Goal: Transaction & Acquisition: Purchase product/service

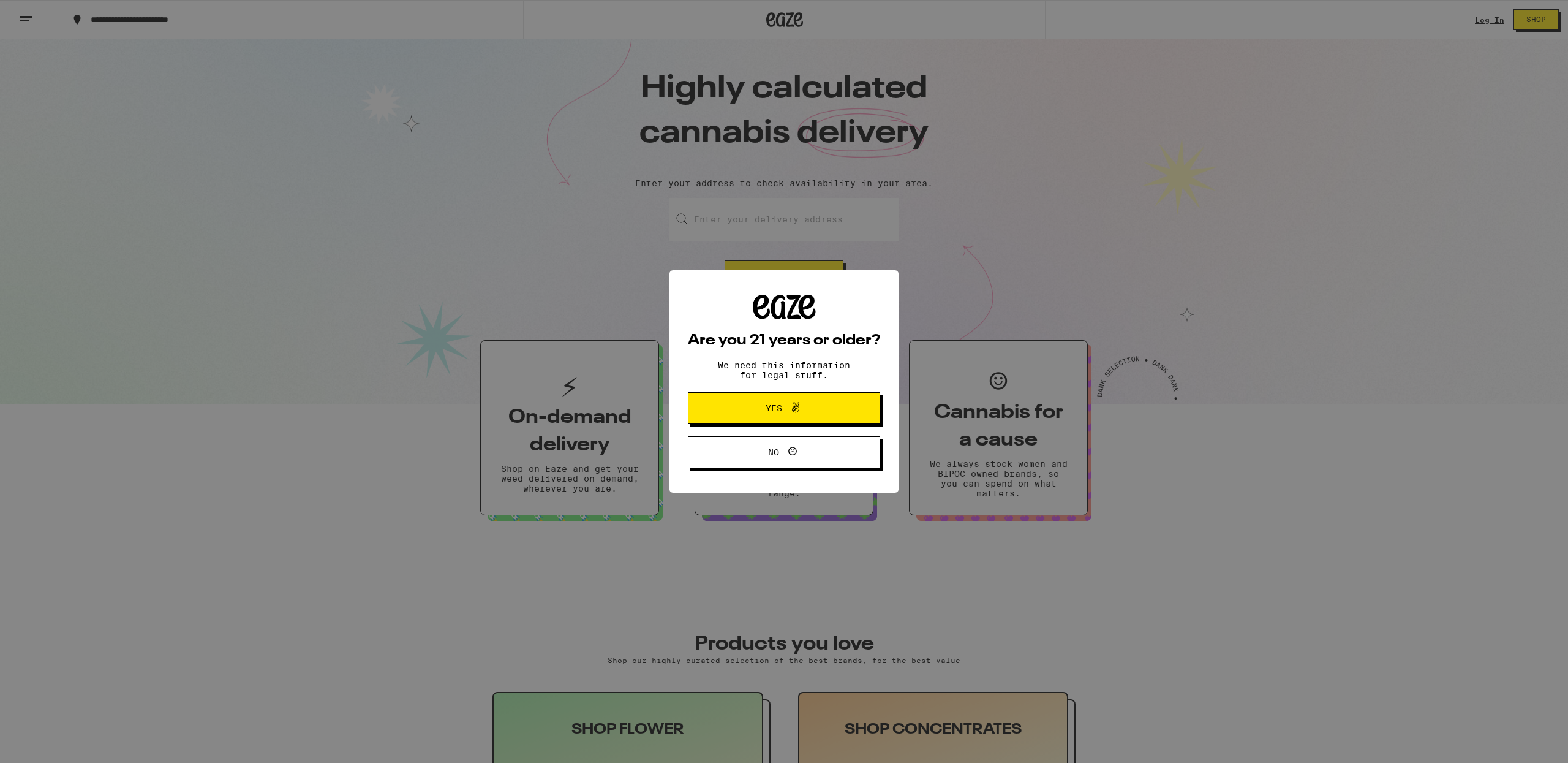
click at [777, 418] on button "Yes" at bounding box center [784, 408] width 192 height 32
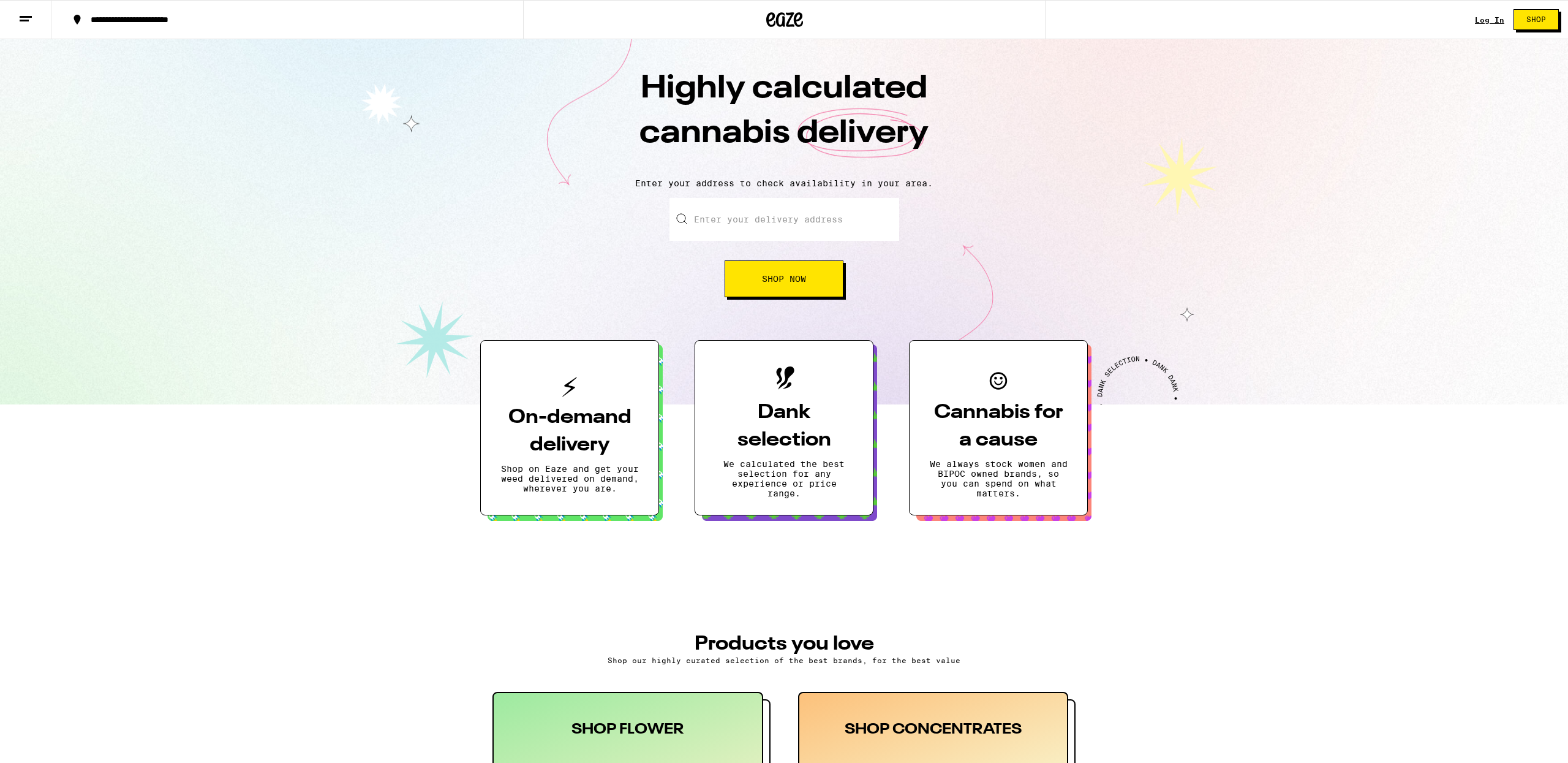
click at [1485, 20] on link "Log In" at bounding box center [1490, 20] width 30 height 8
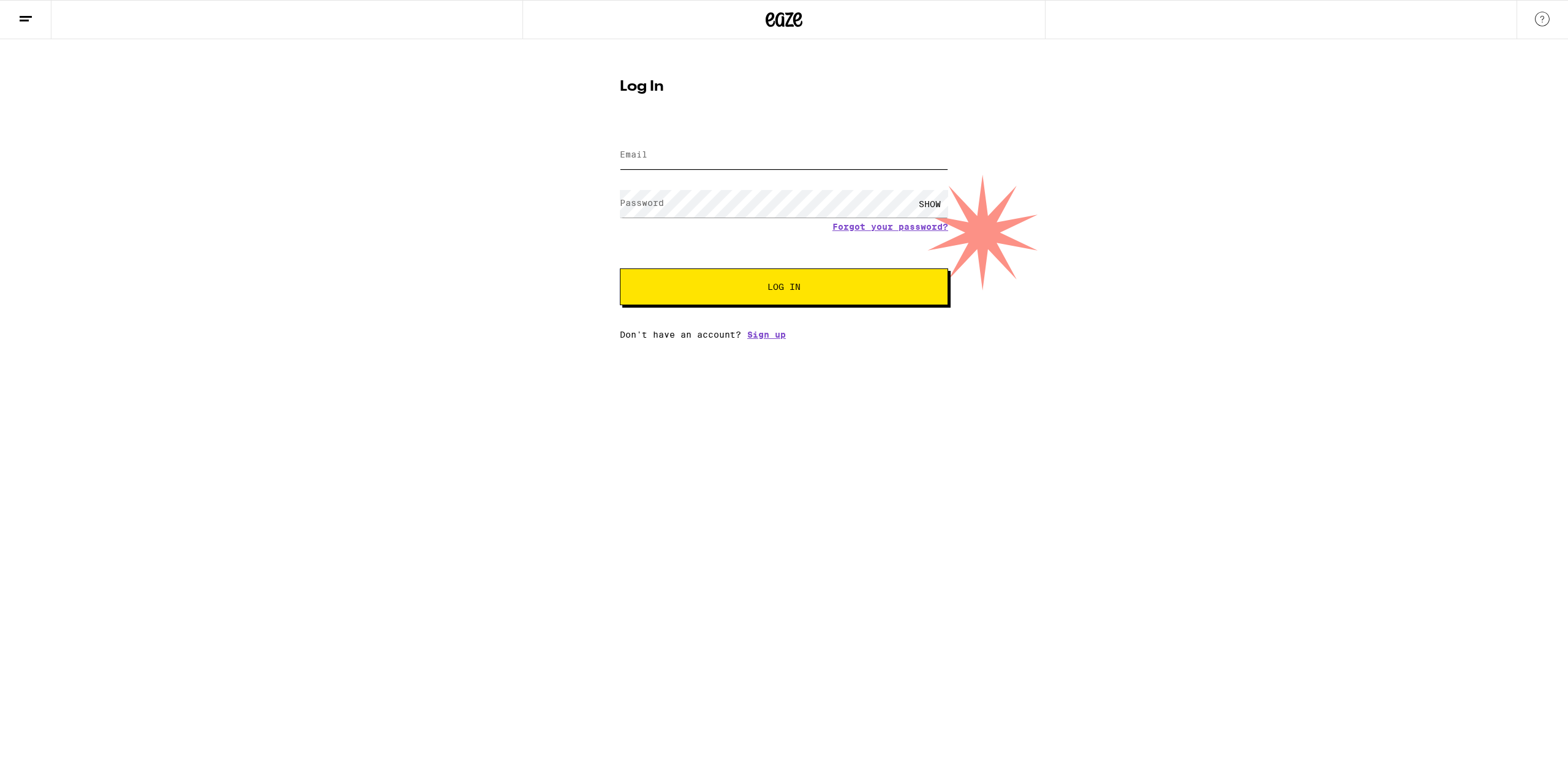
click at [690, 151] on input "Email" at bounding box center [784, 155] width 328 height 28
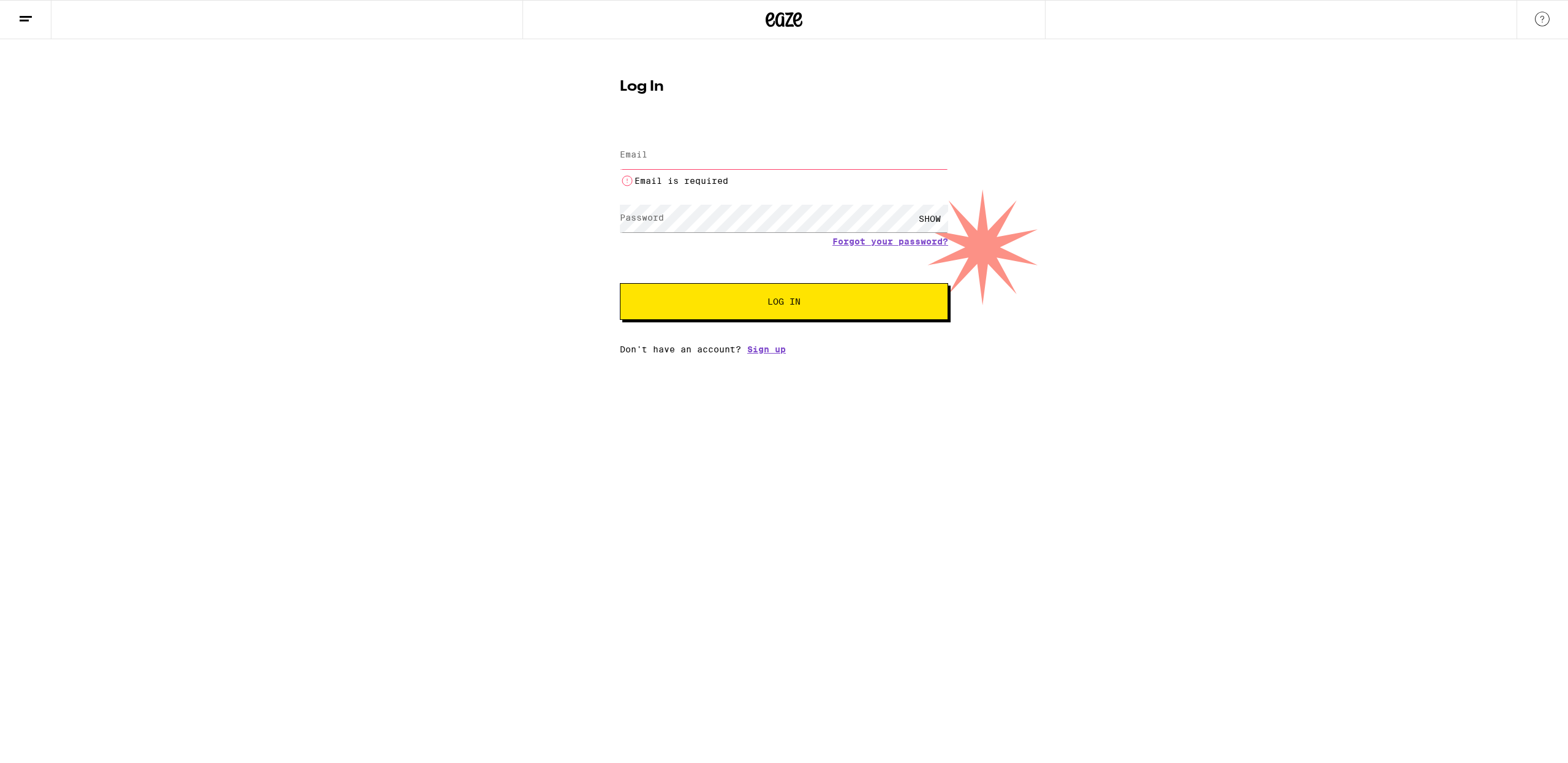
type input "[EMAIL_ADDRESS][DOMAIN_NAME]"
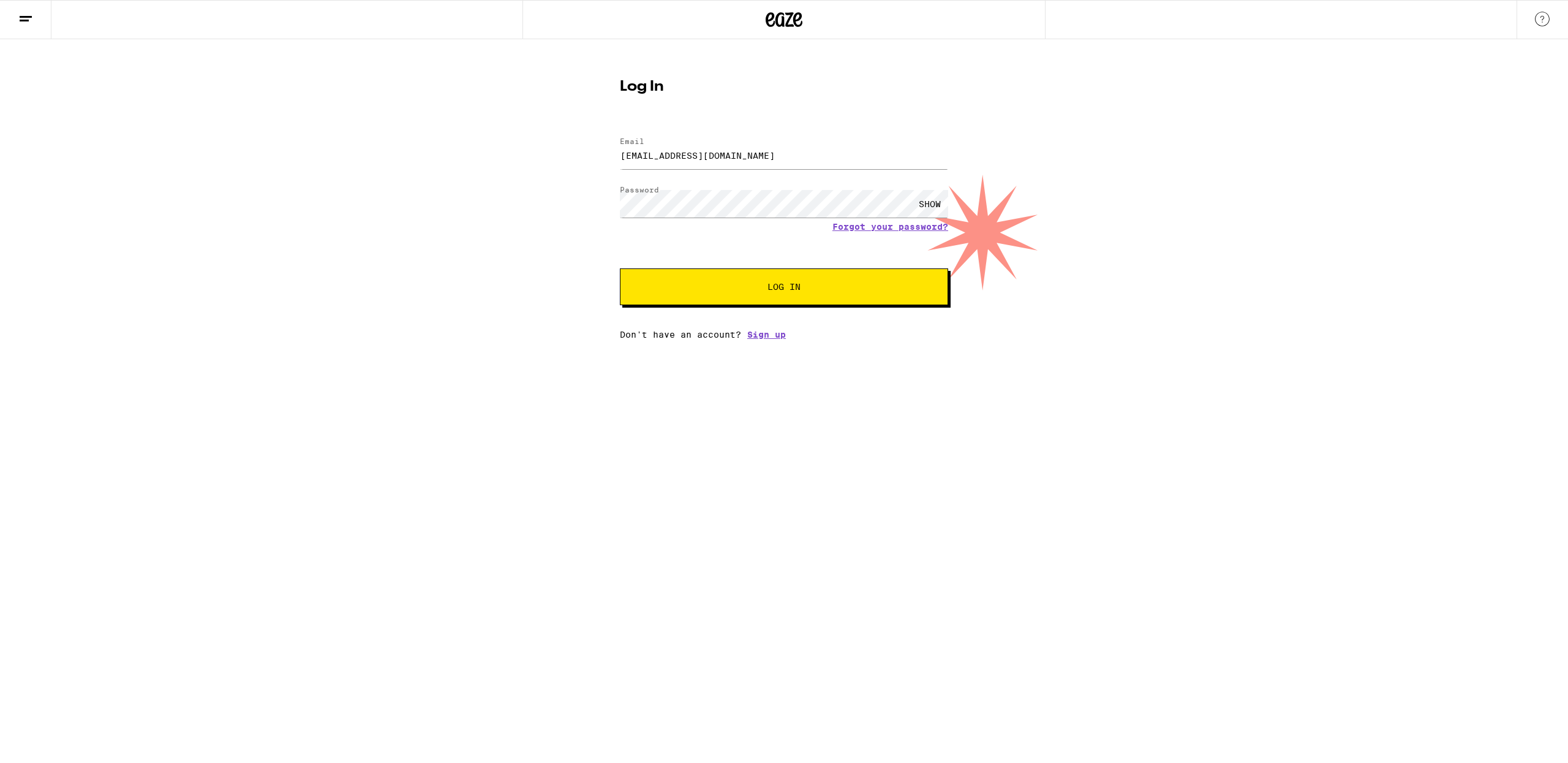
click at [763, 287] on span "Log In" at bounding box center [784, 287] width 229 height 8
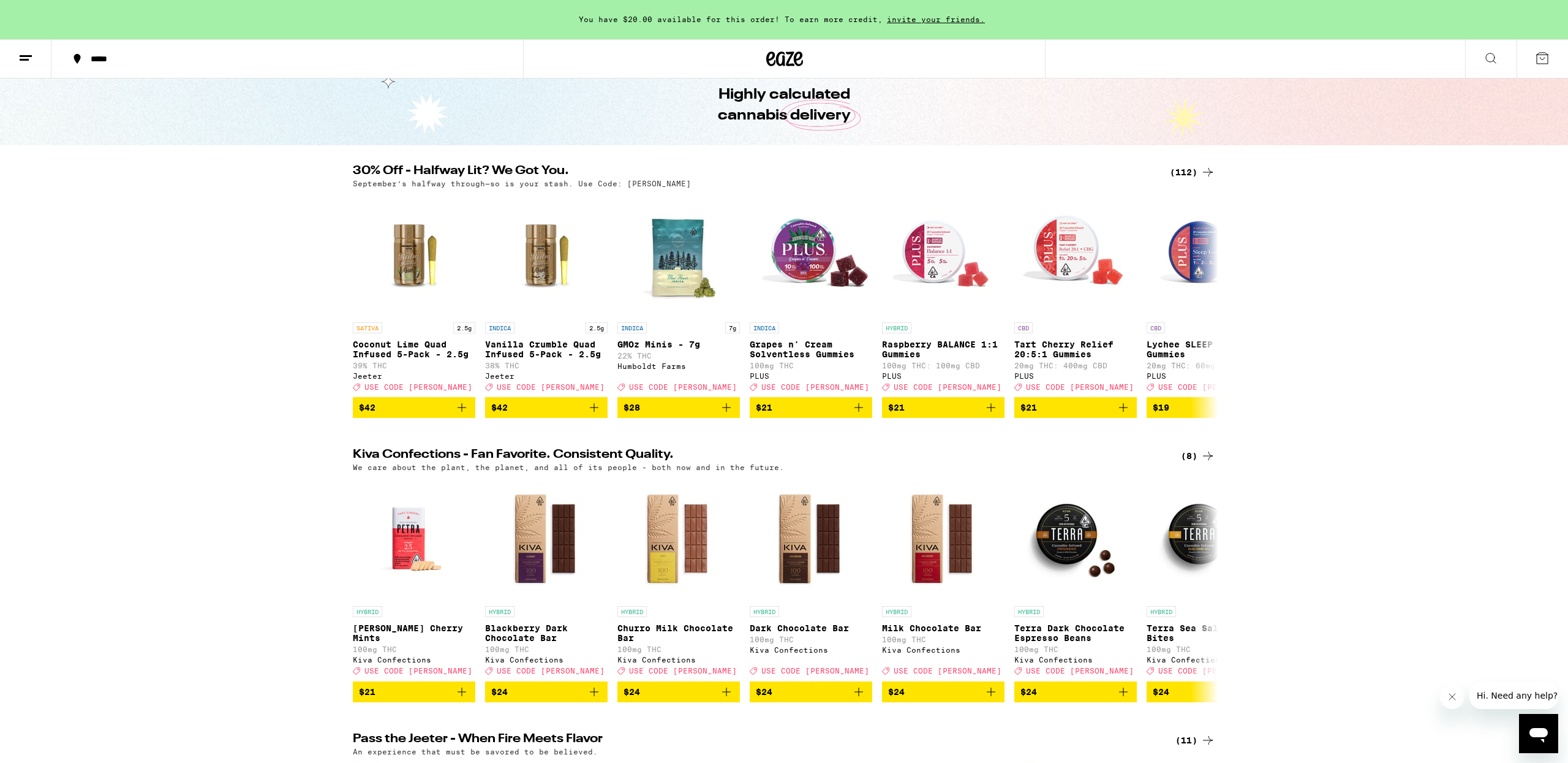
scroll to position [92, 0]
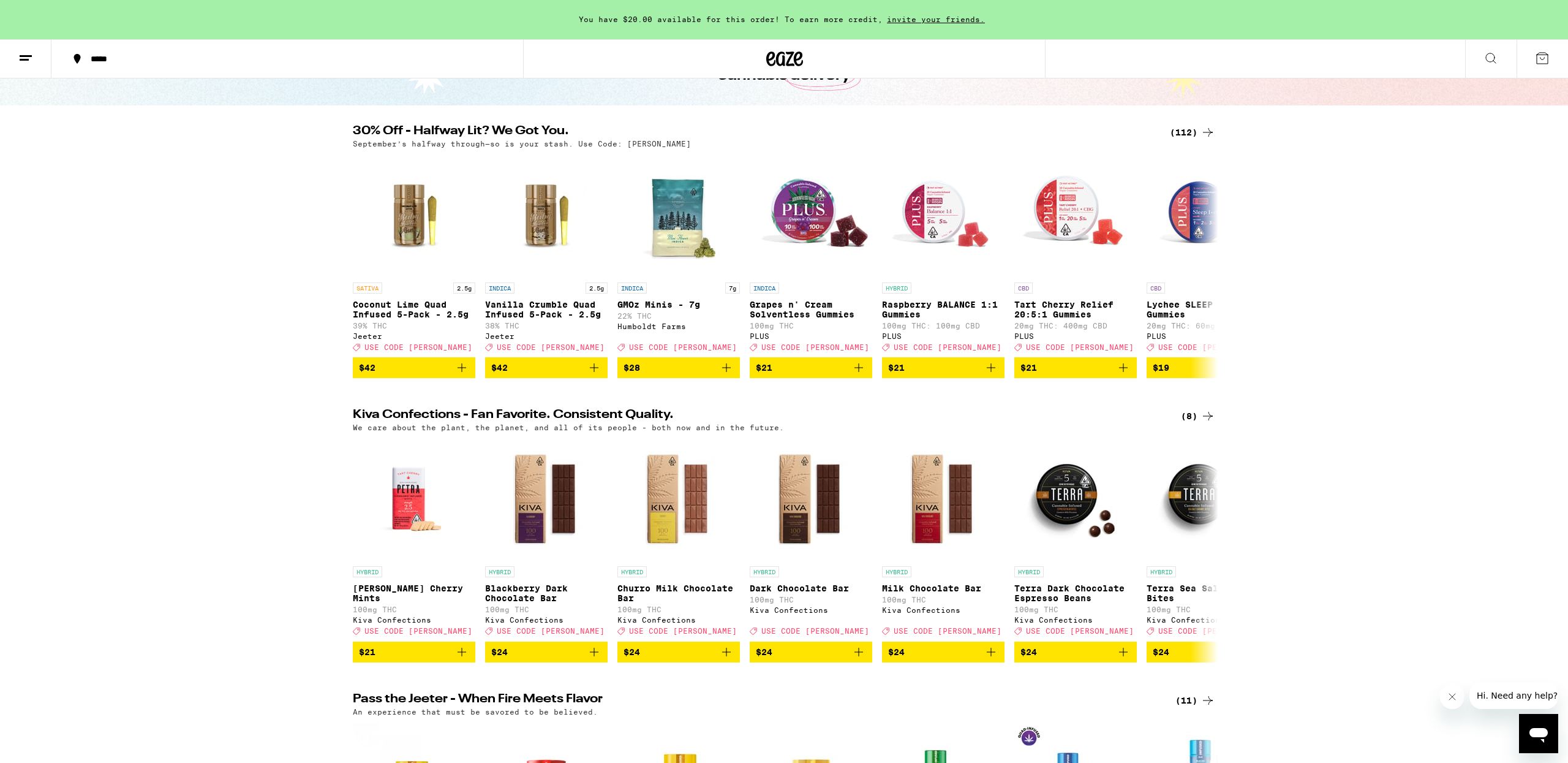
click at [1187, 128] on div "(112)" at bounding box center [1192, 132] width 45 height 15
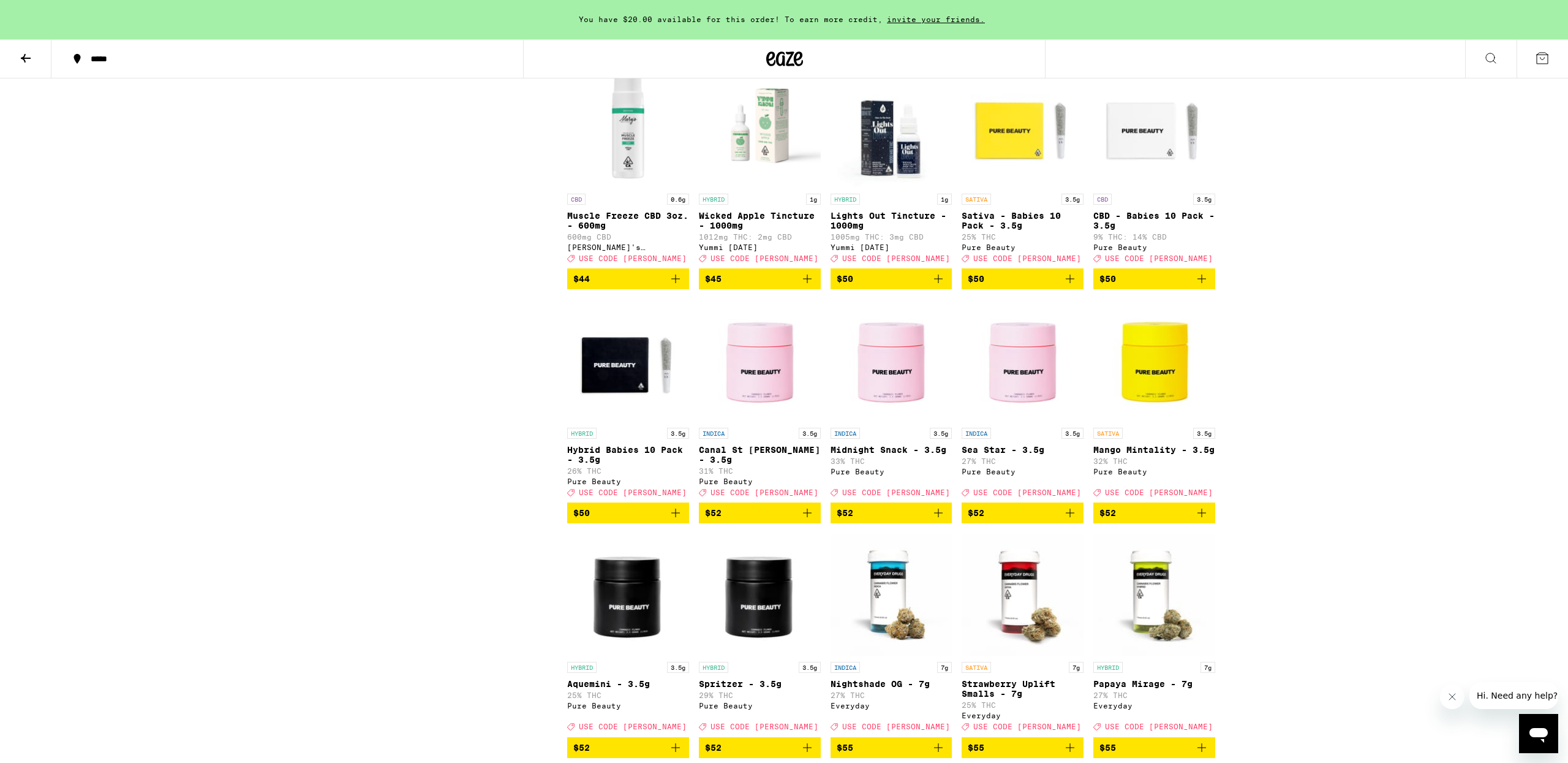
scroll to position [4334, 0]
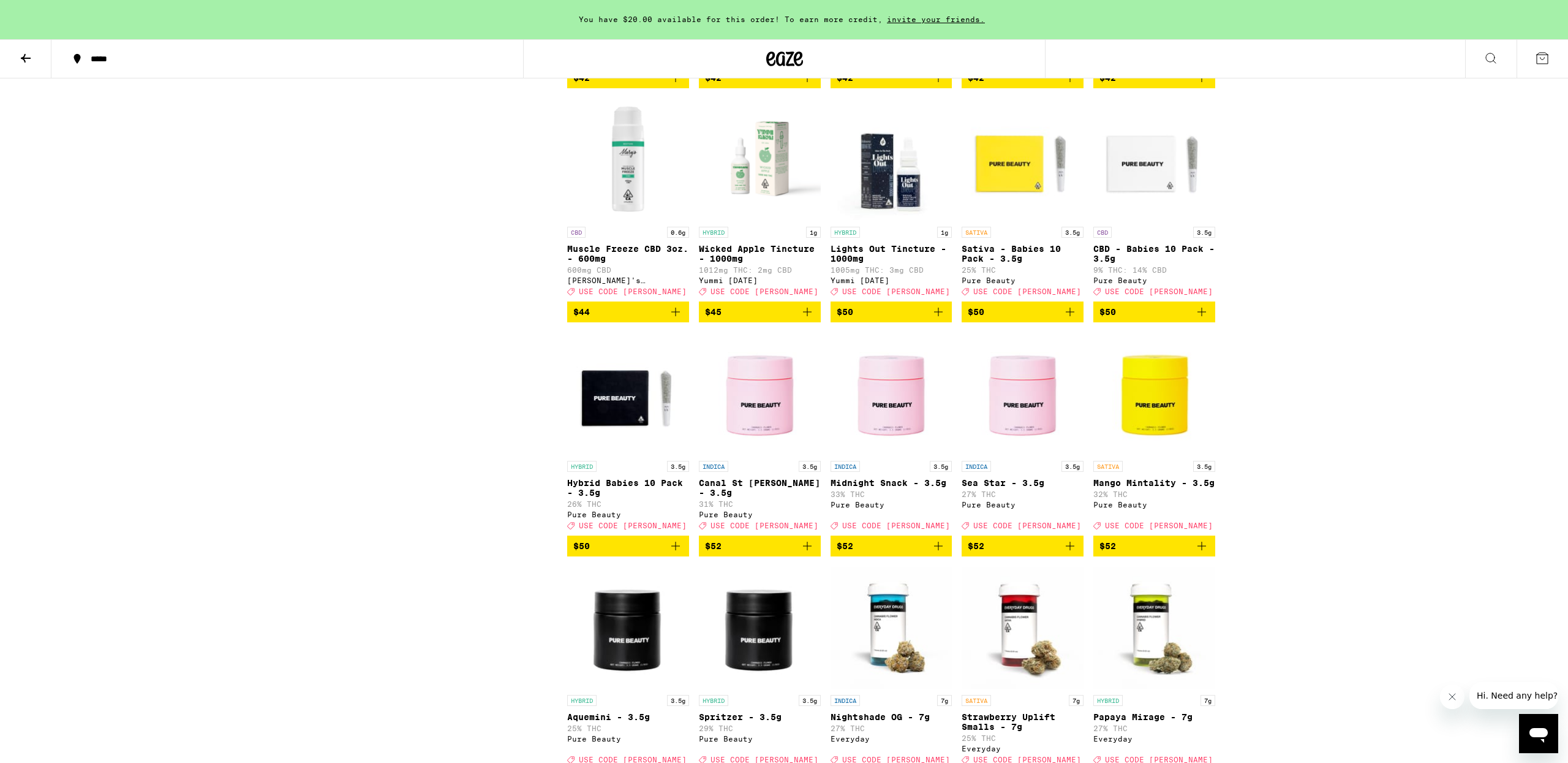
click at [804, 319] on icon "Add to bag" at bounding box center [807, 312] width 15 height 15
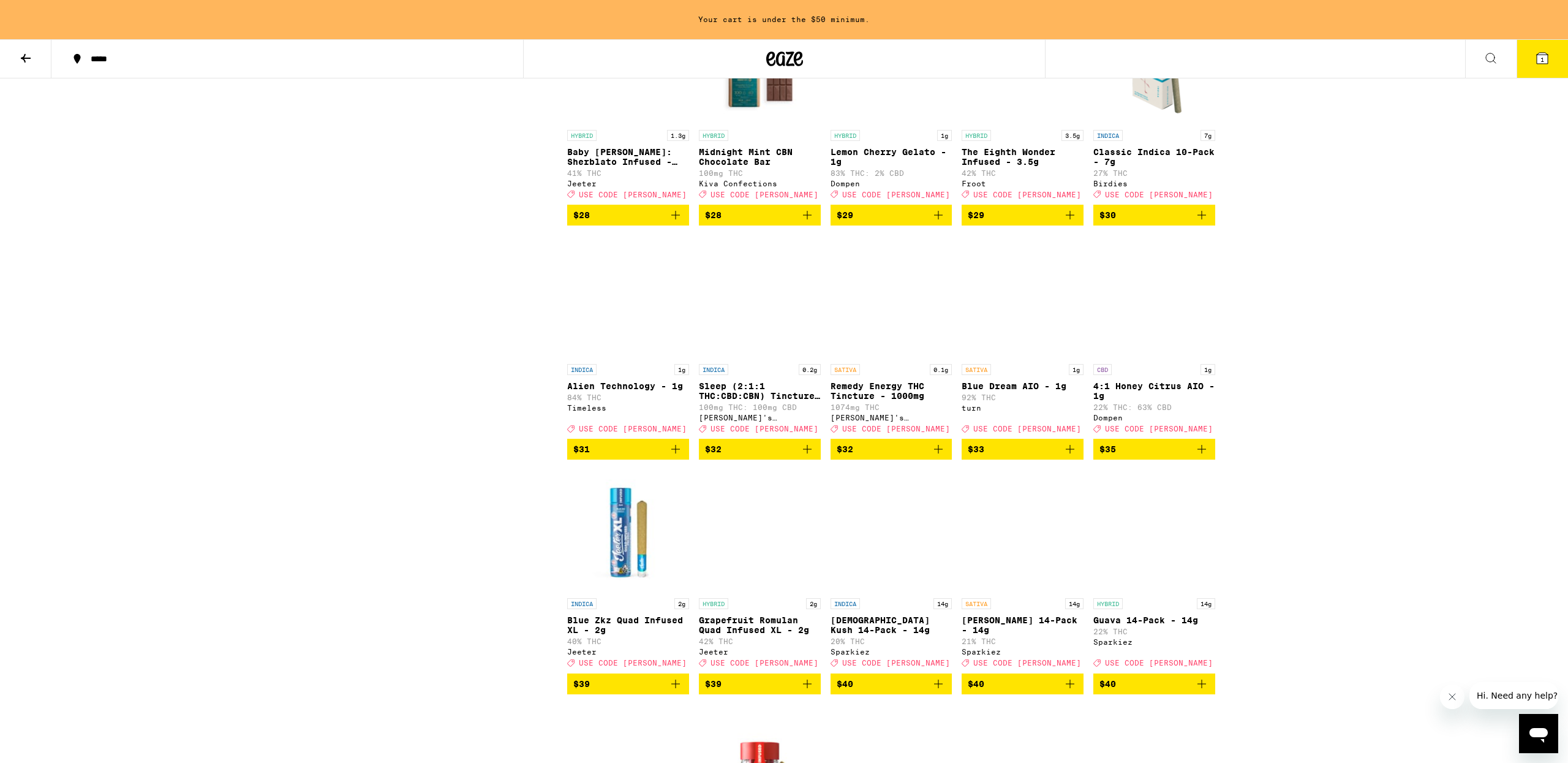
scroll to position [3490, 0]
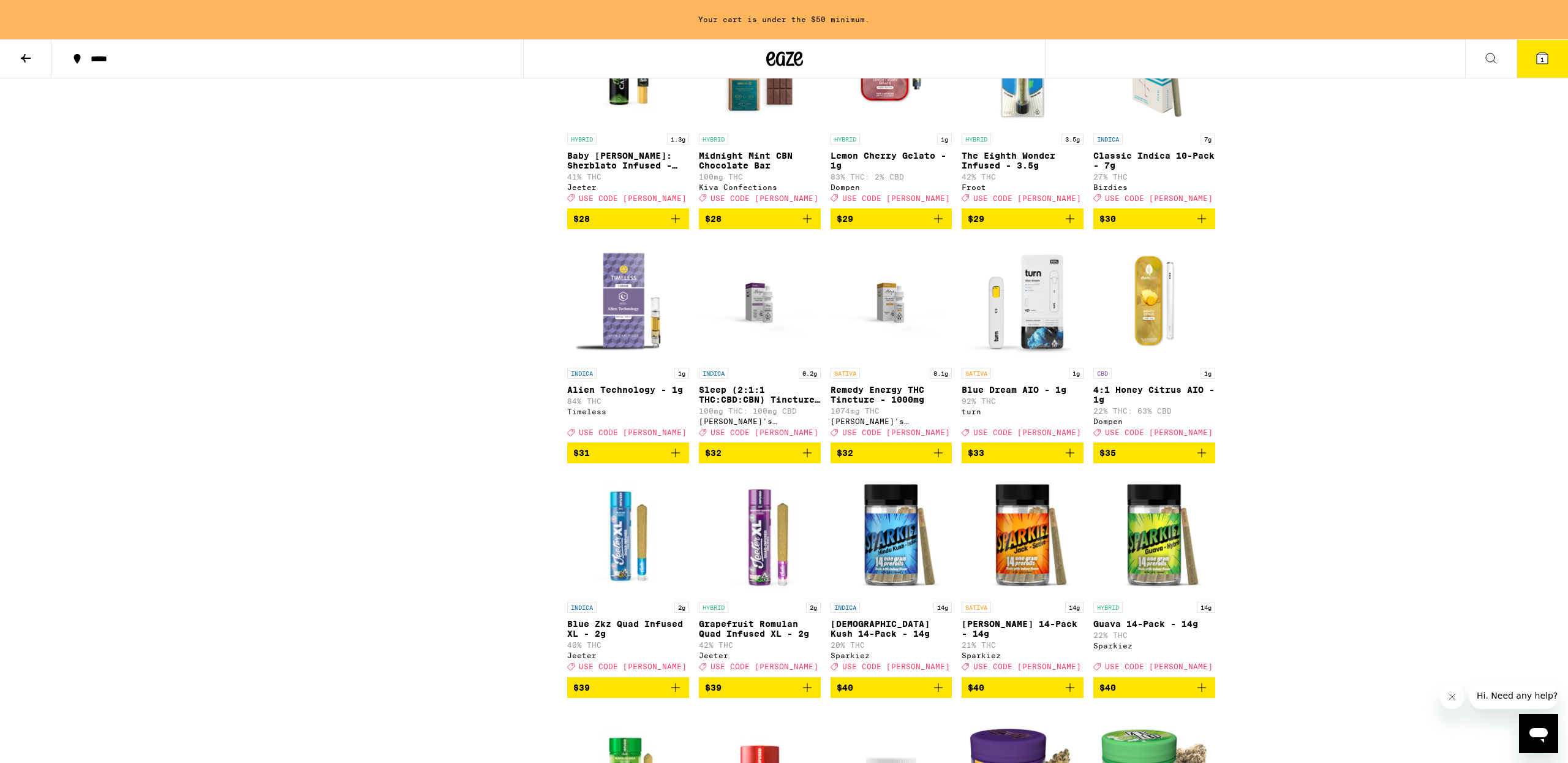
click at [813, 460] on icon "Add to bag" at bounding box center [807, 452] width 15 height 15
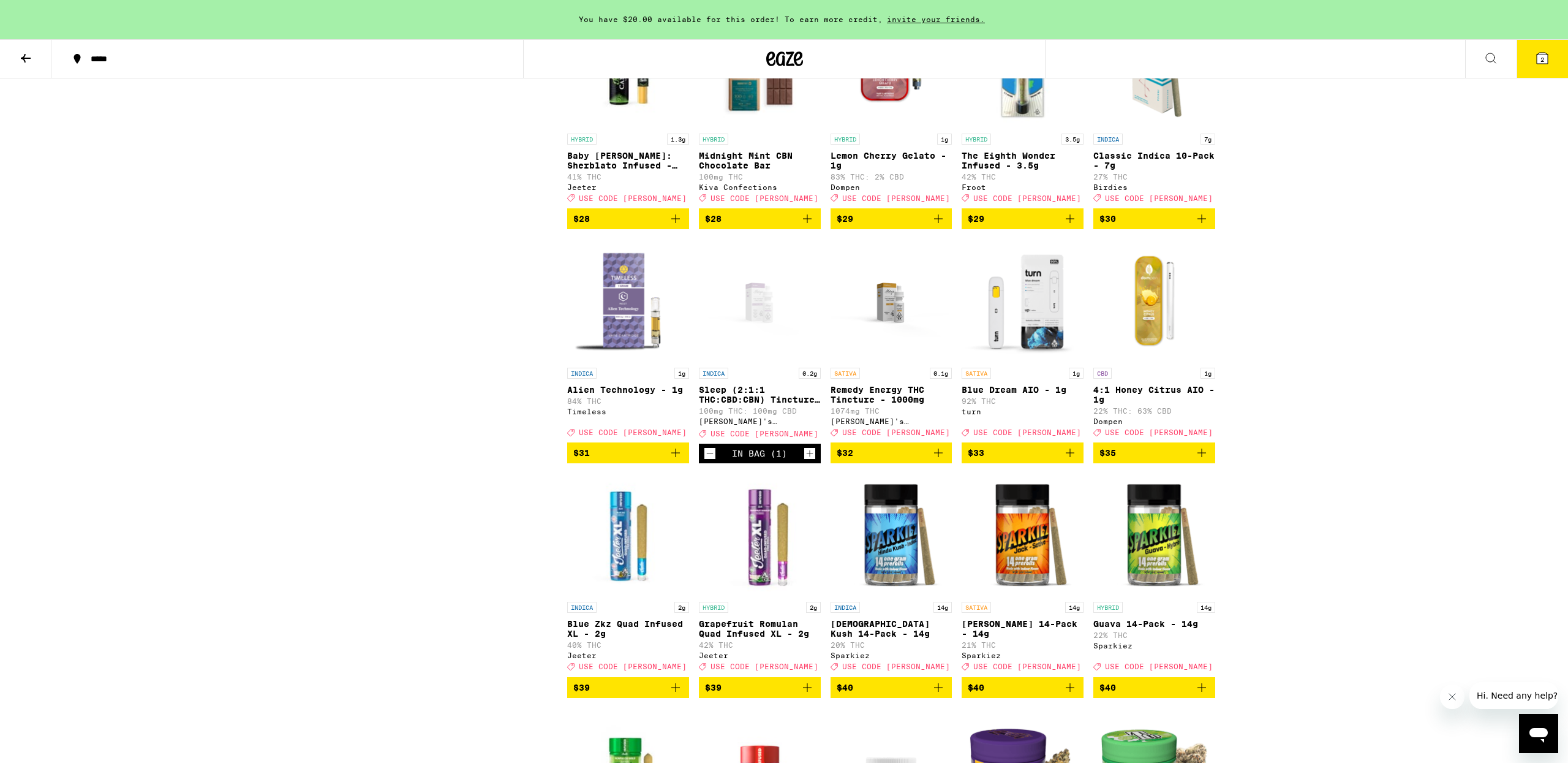
click at [747, 404] on p "Sleep (2:1:1 THC:CBD:CBN) Tincture - 200mg" at bounding box center [759, 395] width 122 height 20
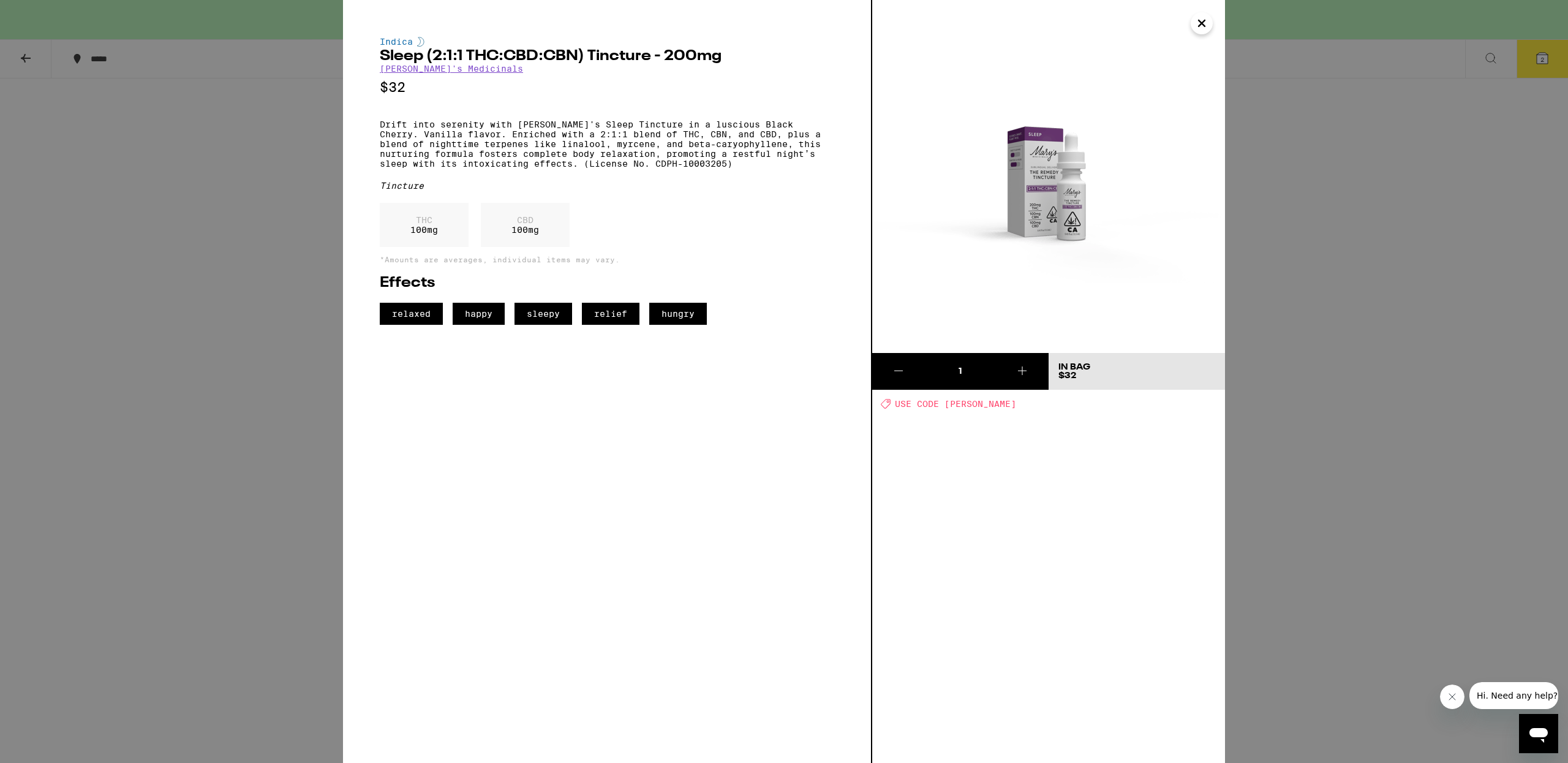
click at [1206, 18] on icon "Close" at bounding box center [1201, 23] width 15 height 18
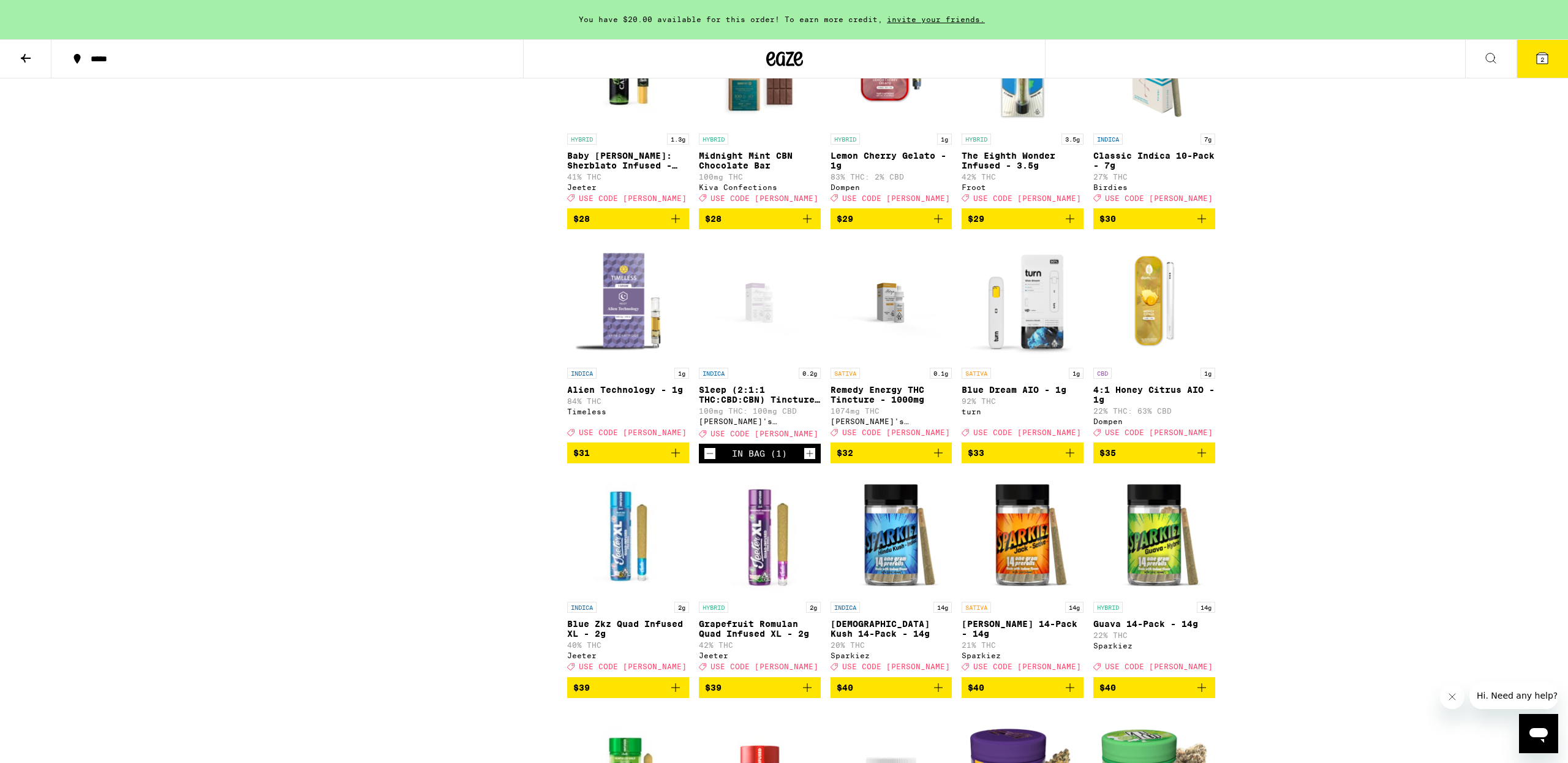
click at [1540, 62] on span "2" at bounding box center [1542, 59] width 4 height 7
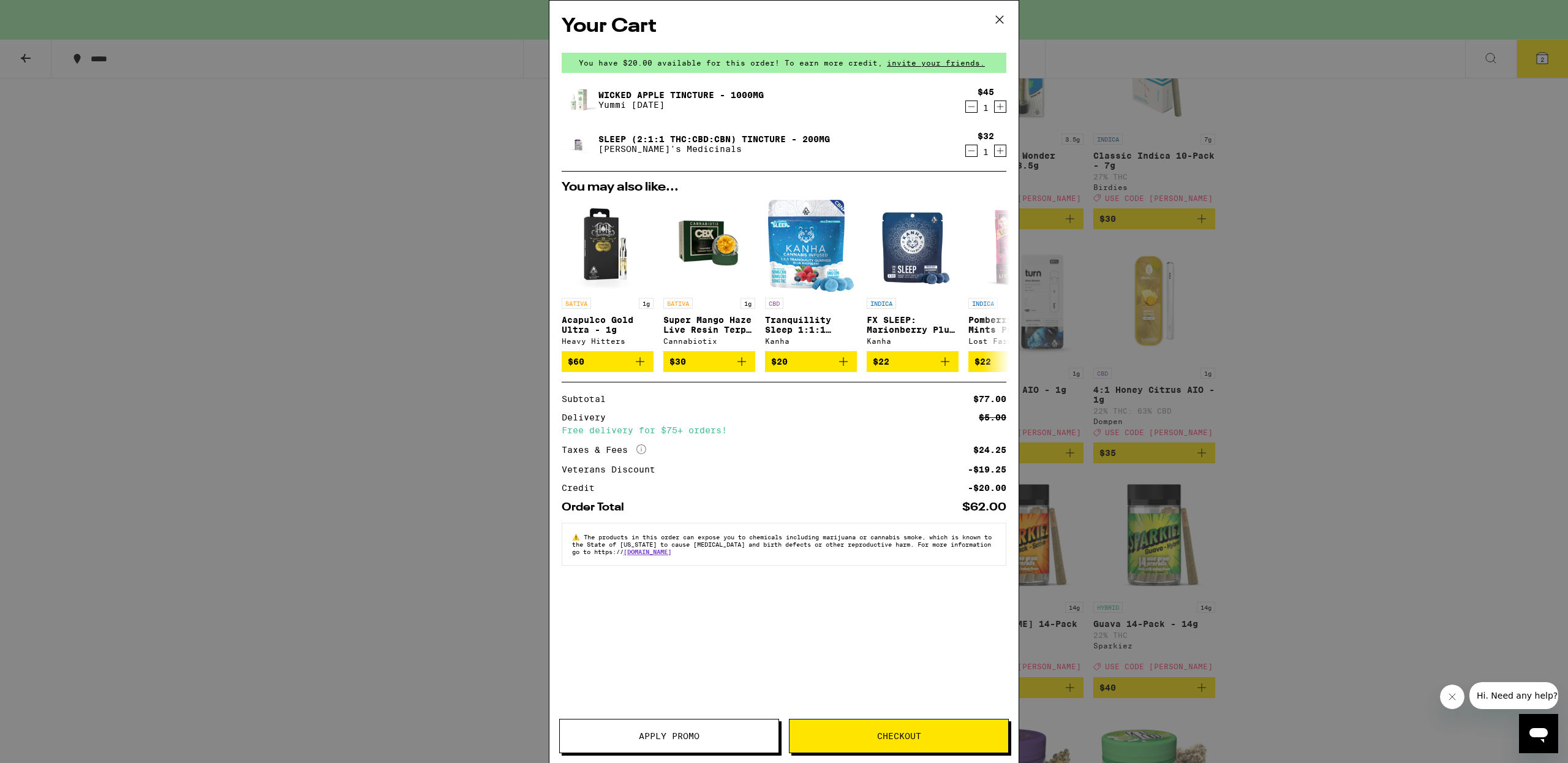
click at [1350, 247] on div "Your Cart You have $20.00 available for this order! To earn more credit, invite…" at bounding box center [784, 382] width 1568 height 763
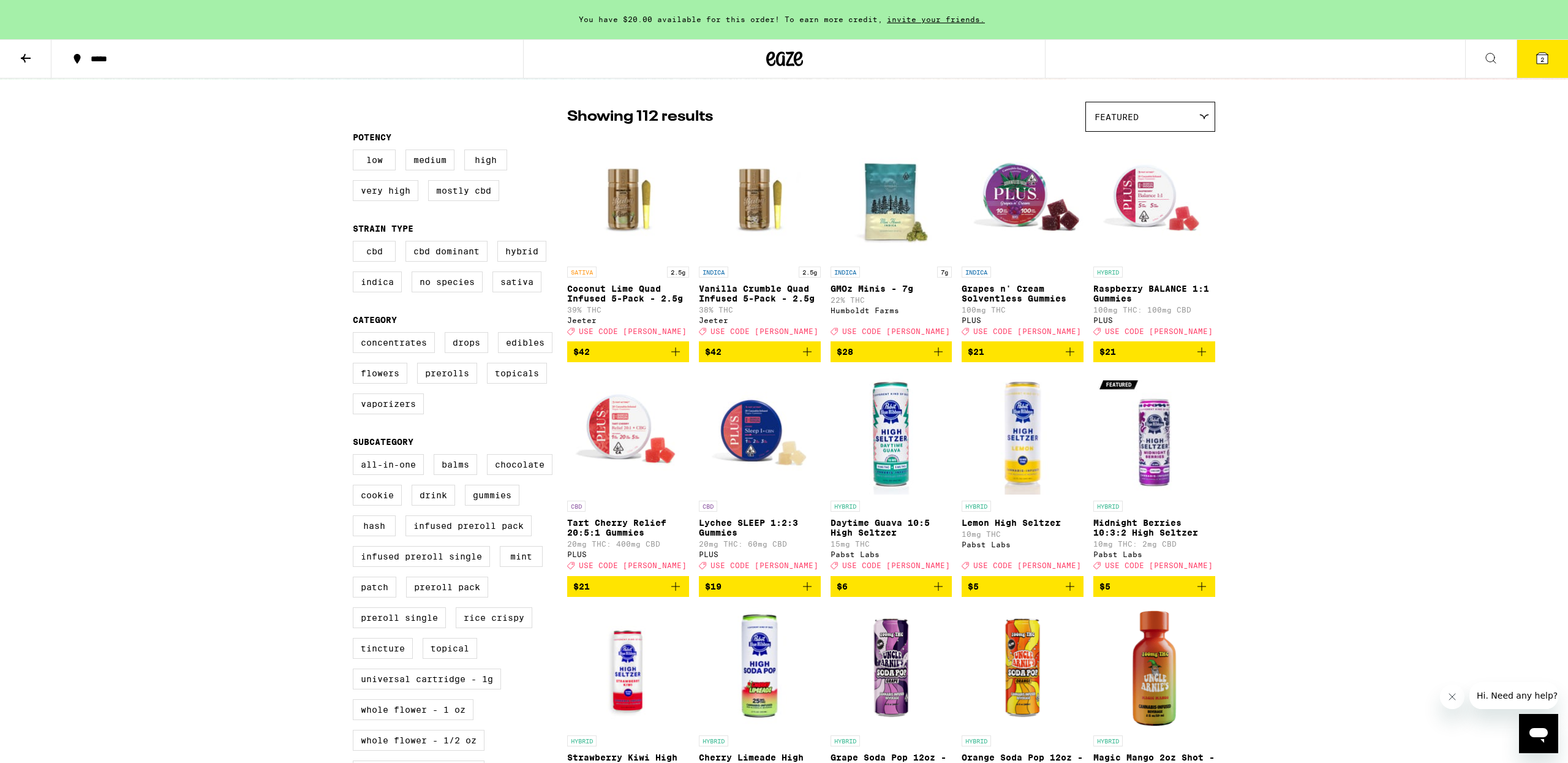
scroll to position [83, 0]
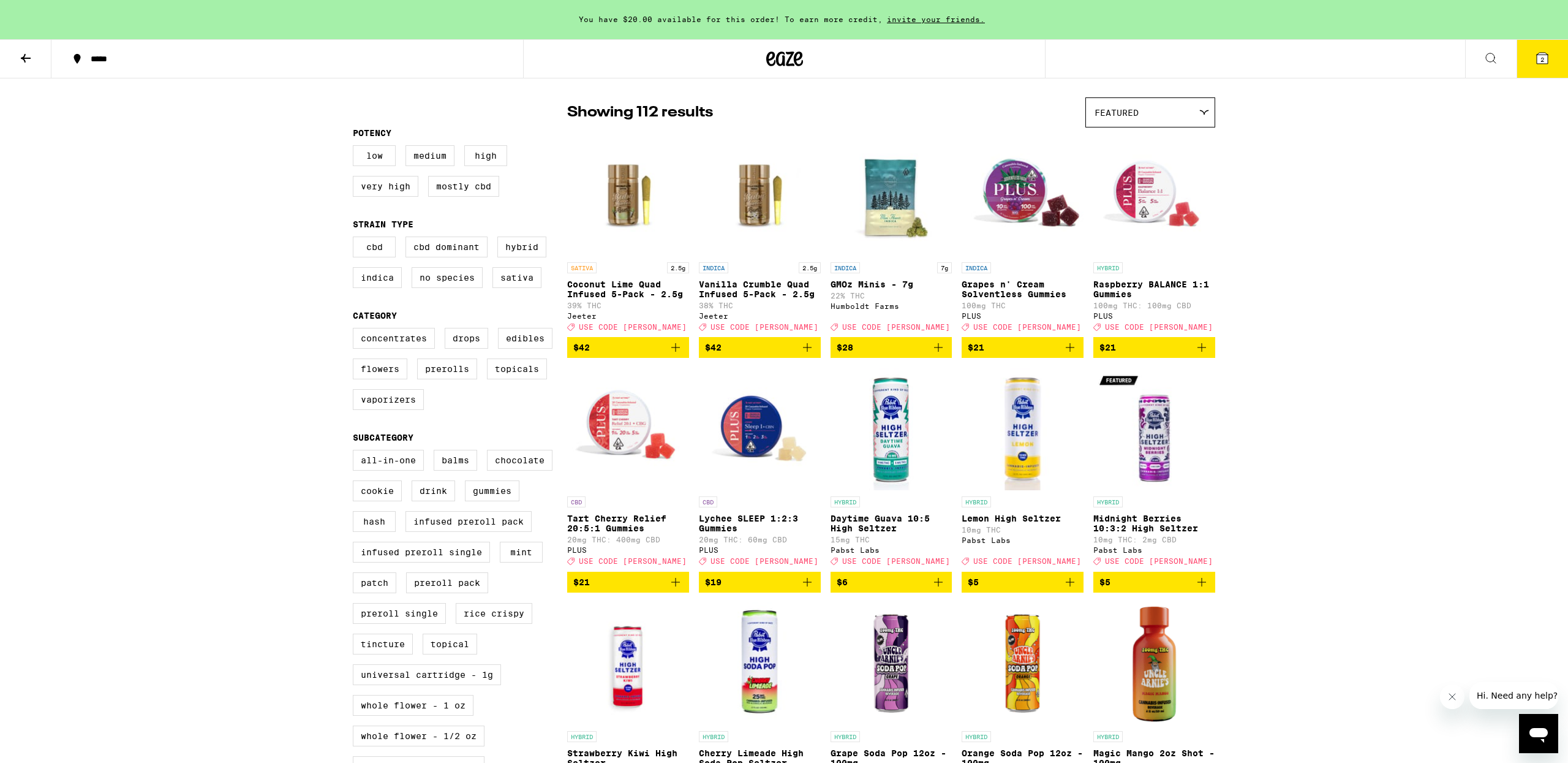
click at [1537, 55] on icon at bounding box center [1543, 59] width 11 height 11
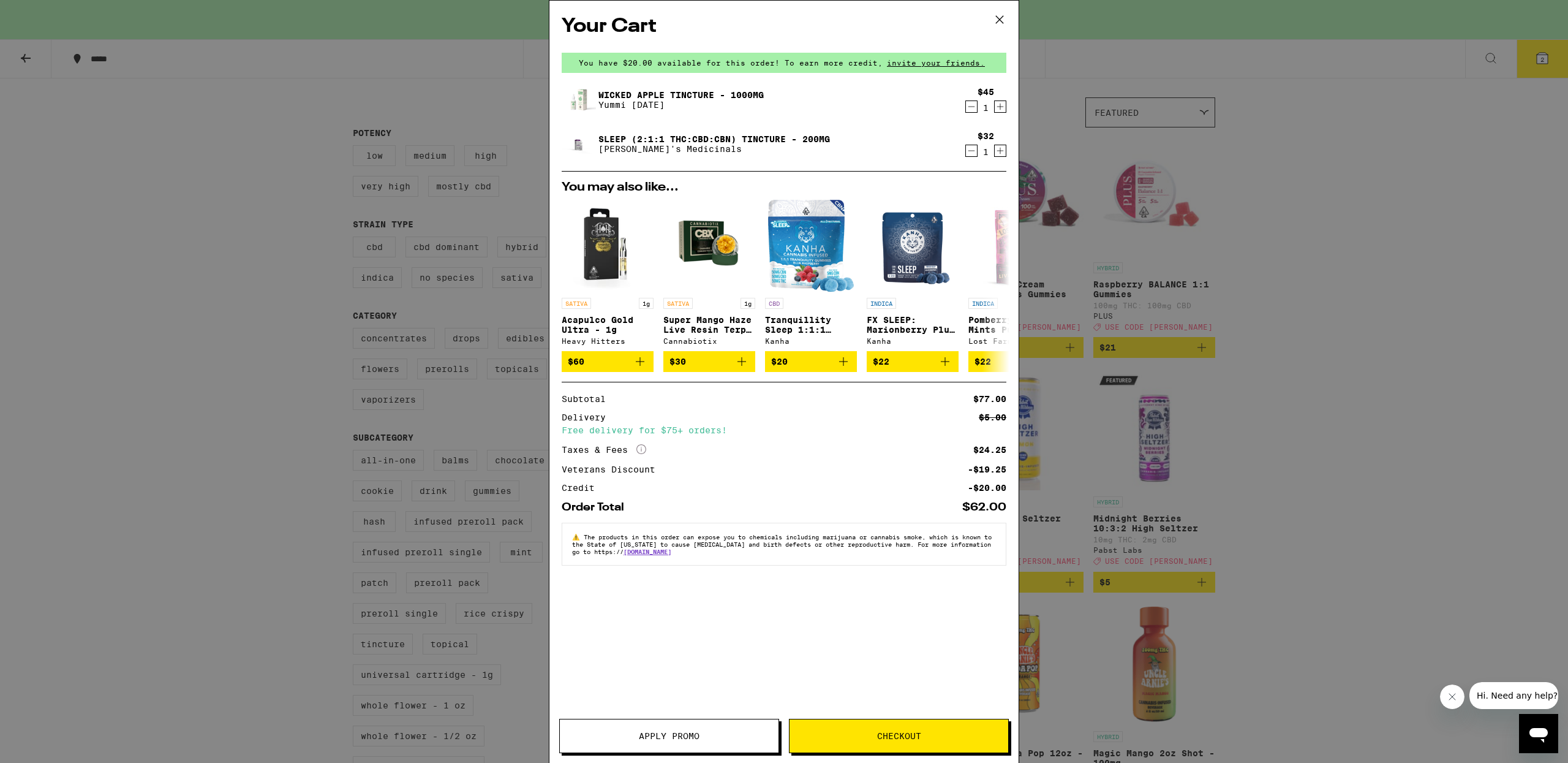
click at [680, 731] on span "Apply Promo" at bounding box center [669, 735] width 61 height 8
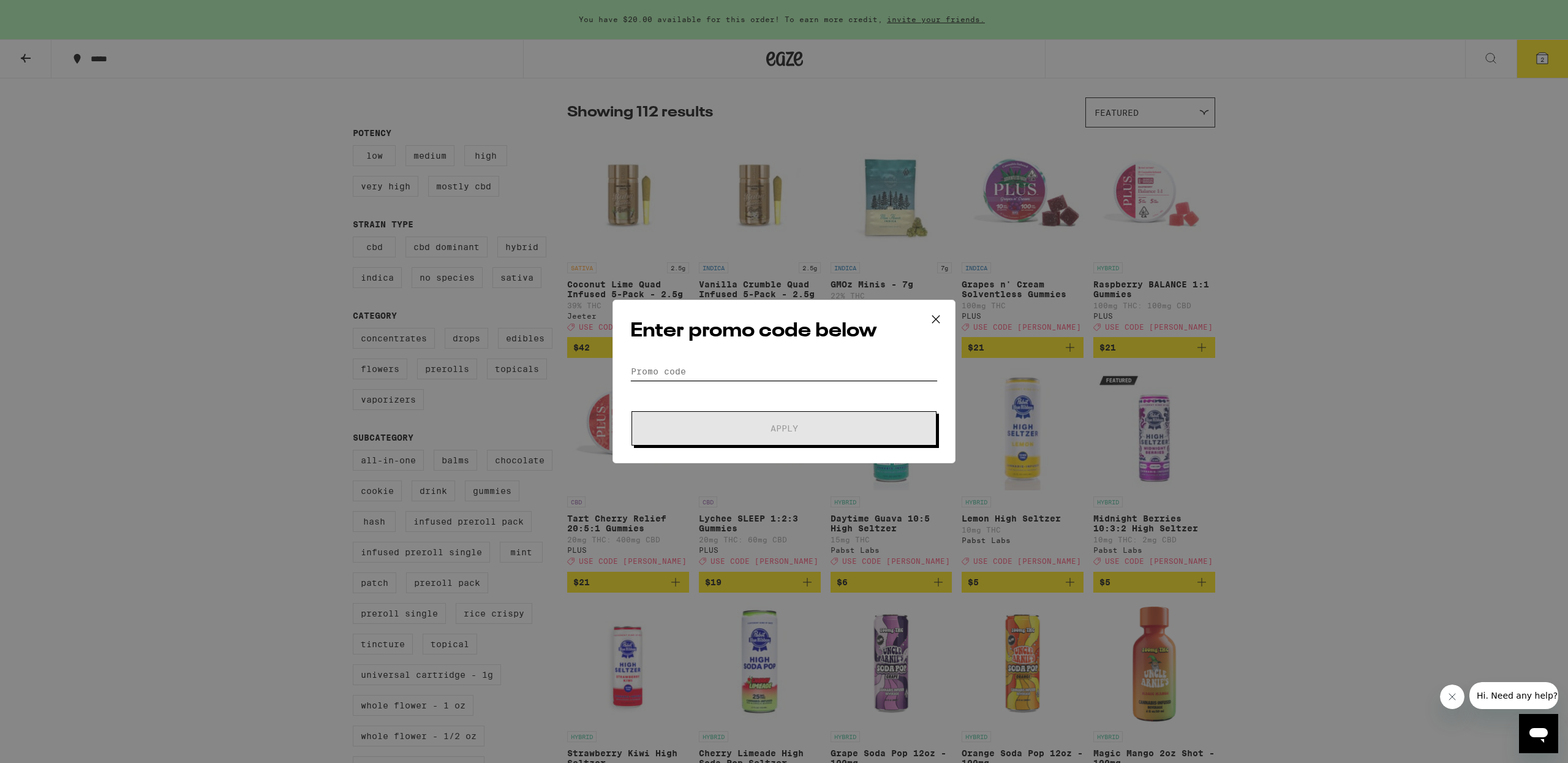
click at [677, 372] on input "Promo Code" at bounding box center [783, 371] width 307 height 18
type input "[PERSON_NAME]"
click at [716, 425] on span "Apply" at bounding box center [784, 428] width 220 height 8
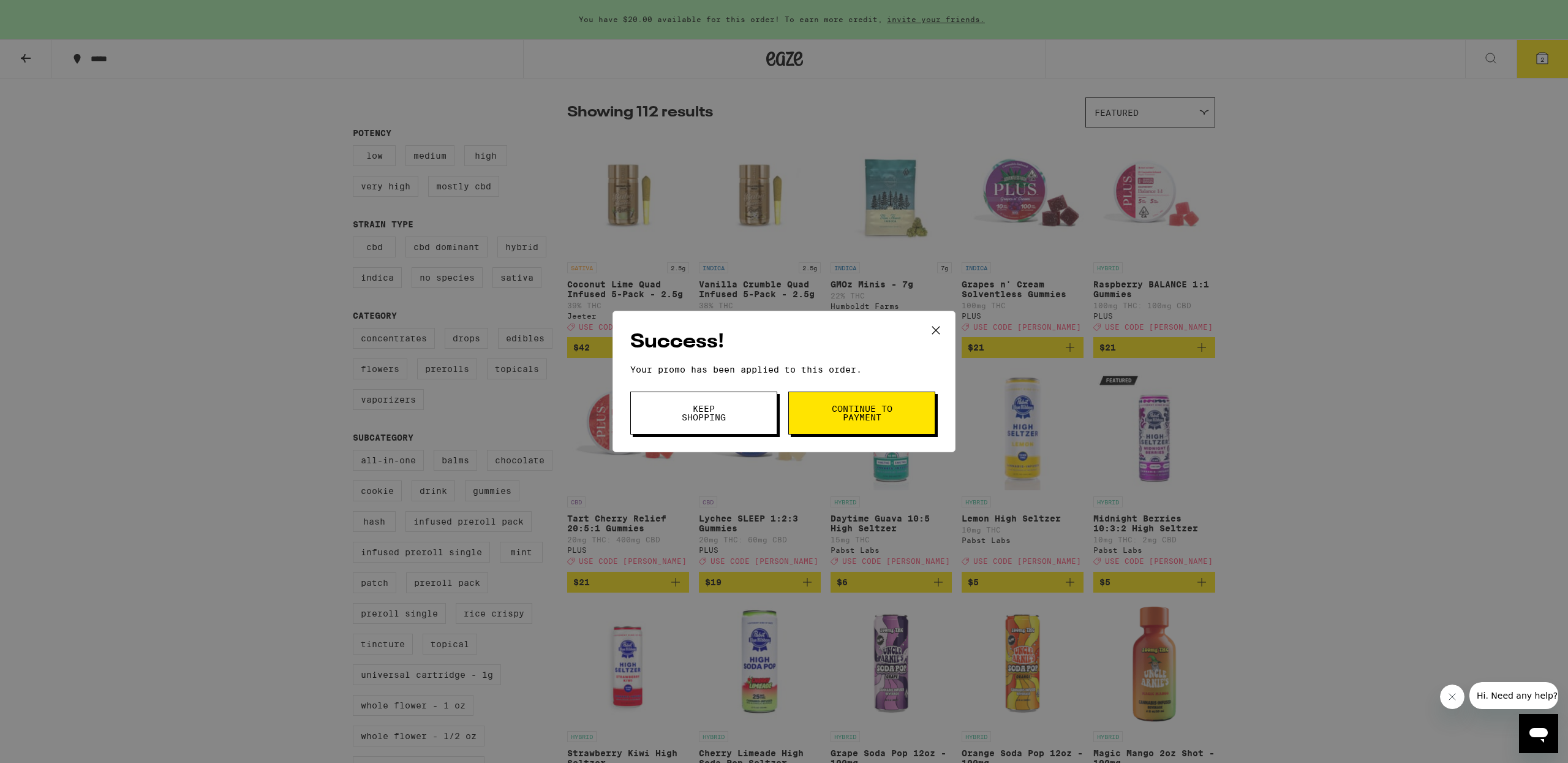
click at [858, 424] on button "Continue to payment" at bounding box center [862, 413] width 147 height 43
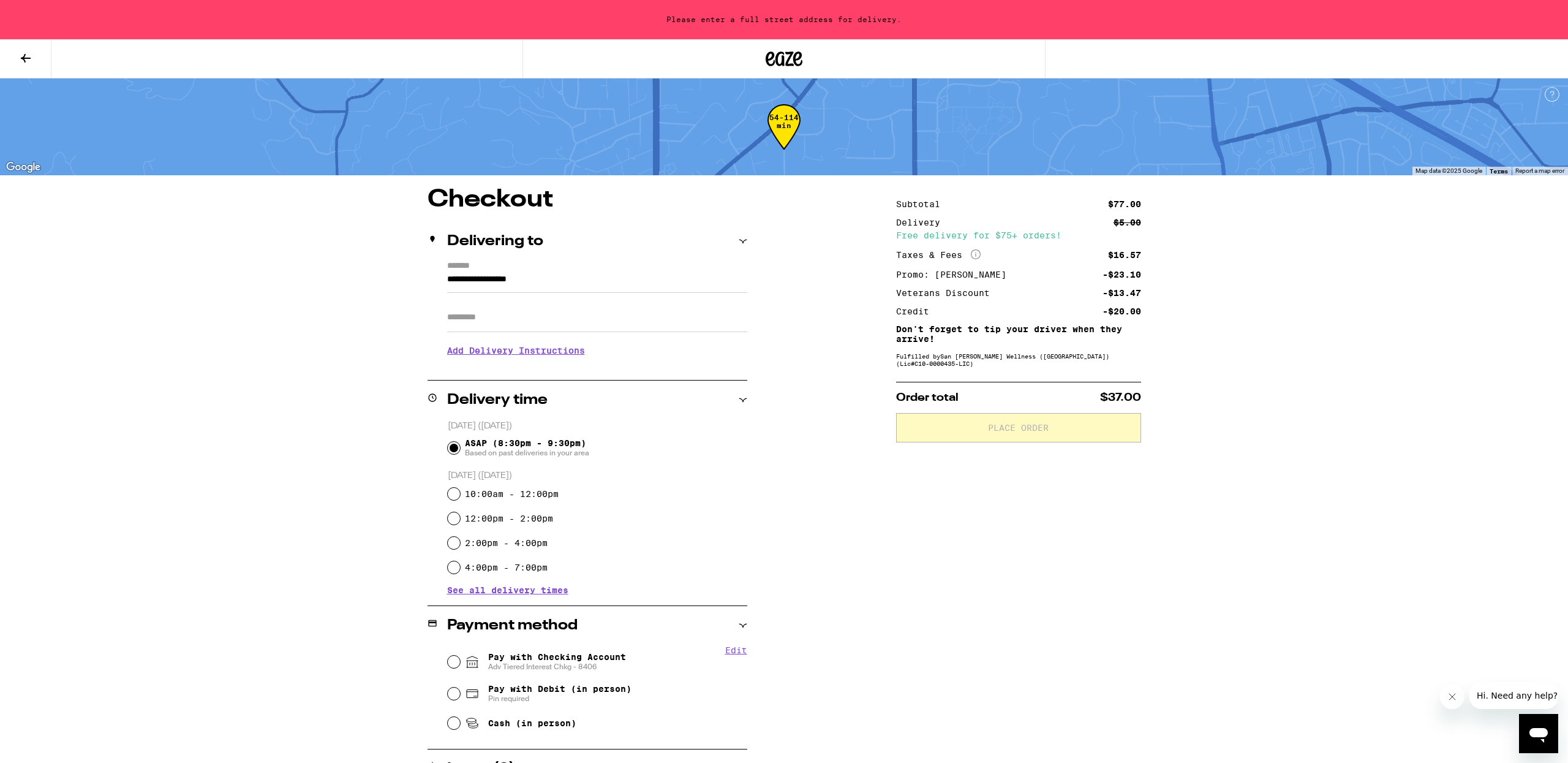
click at [22, 62] on icon at bounding box center [25, 58] width 15 height 15
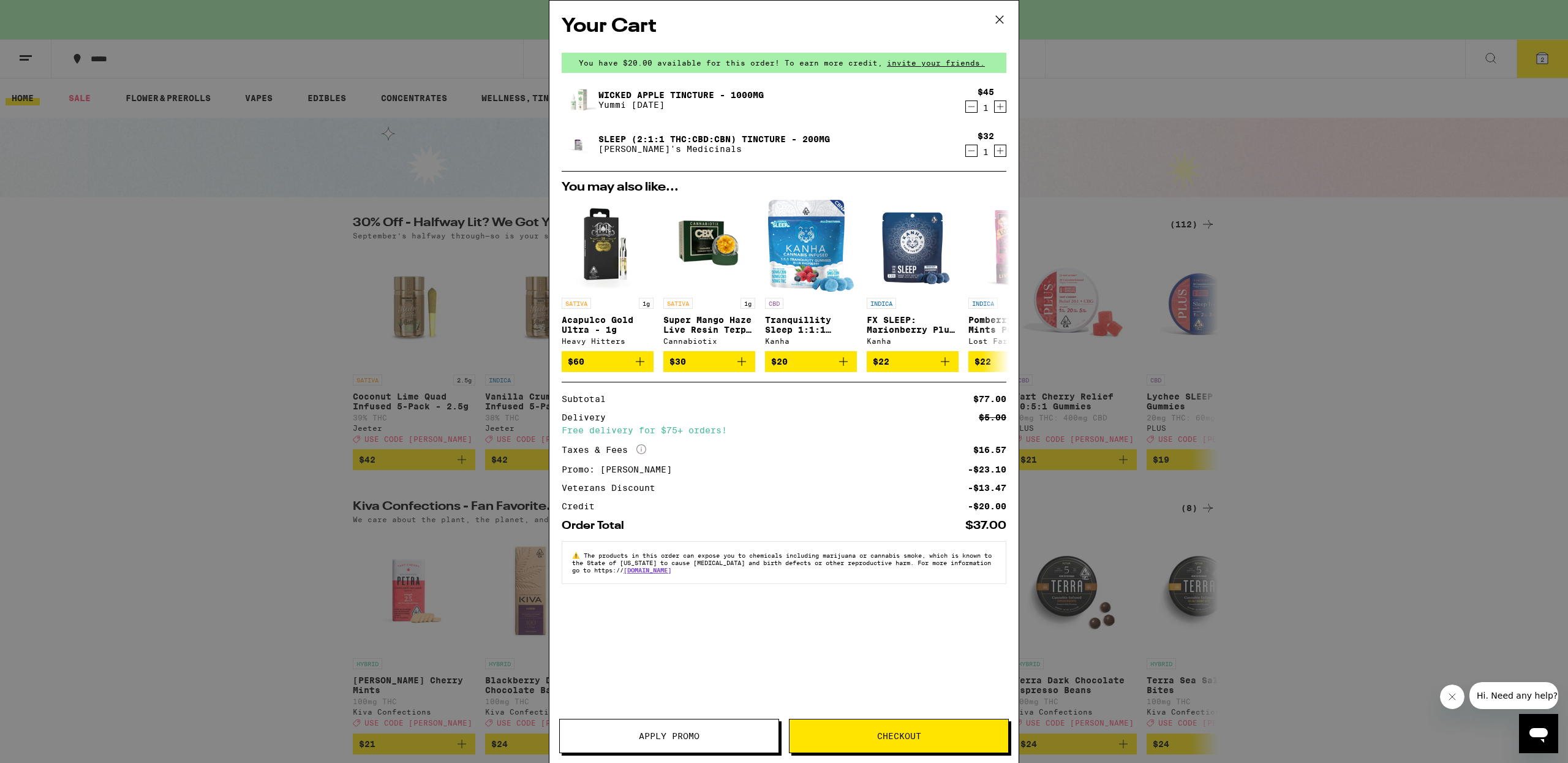
click at [1002, 18] on icon at bounding box center [999, 20] width 18 height 18
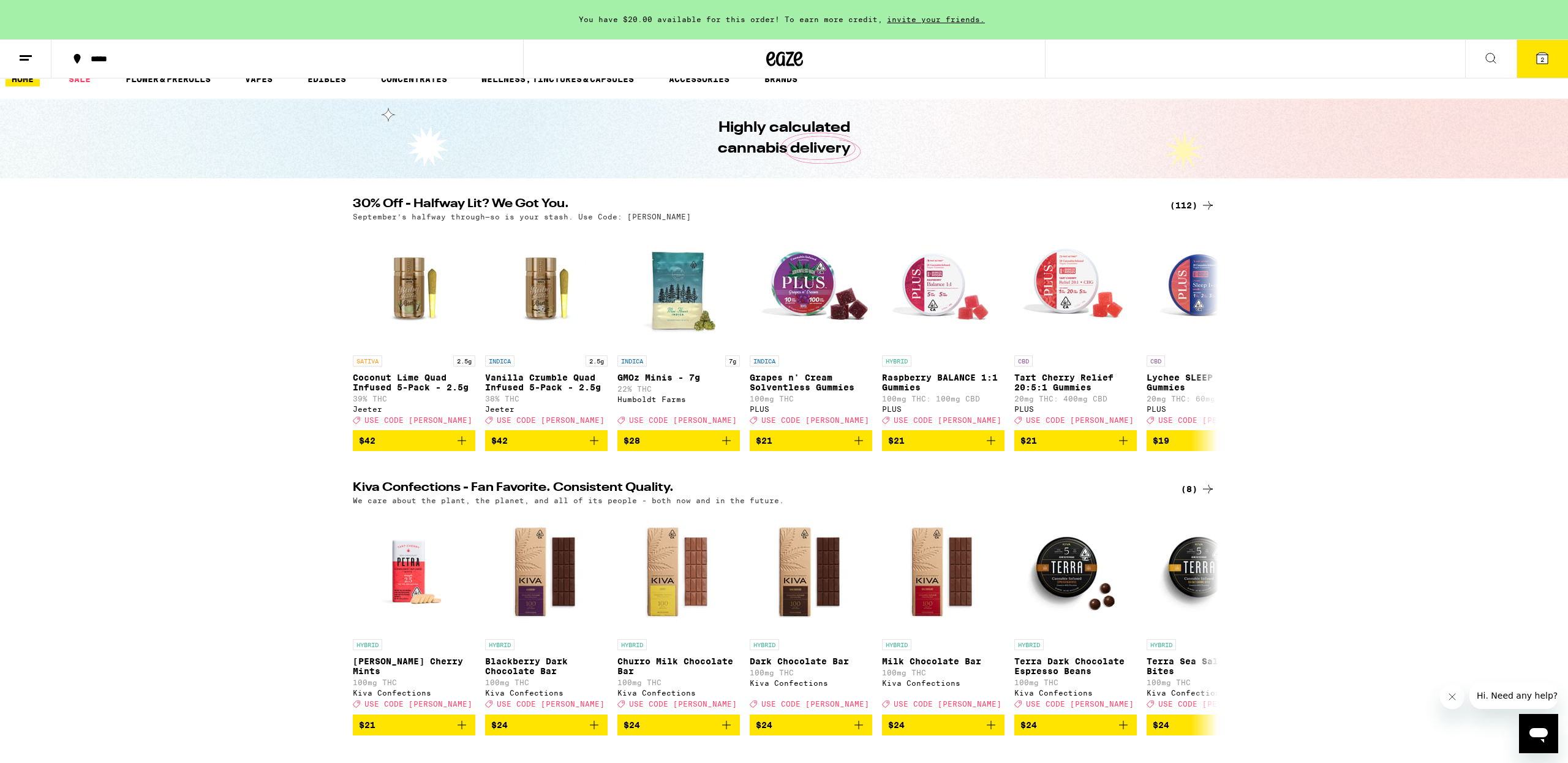
scroll to position [21, 0]
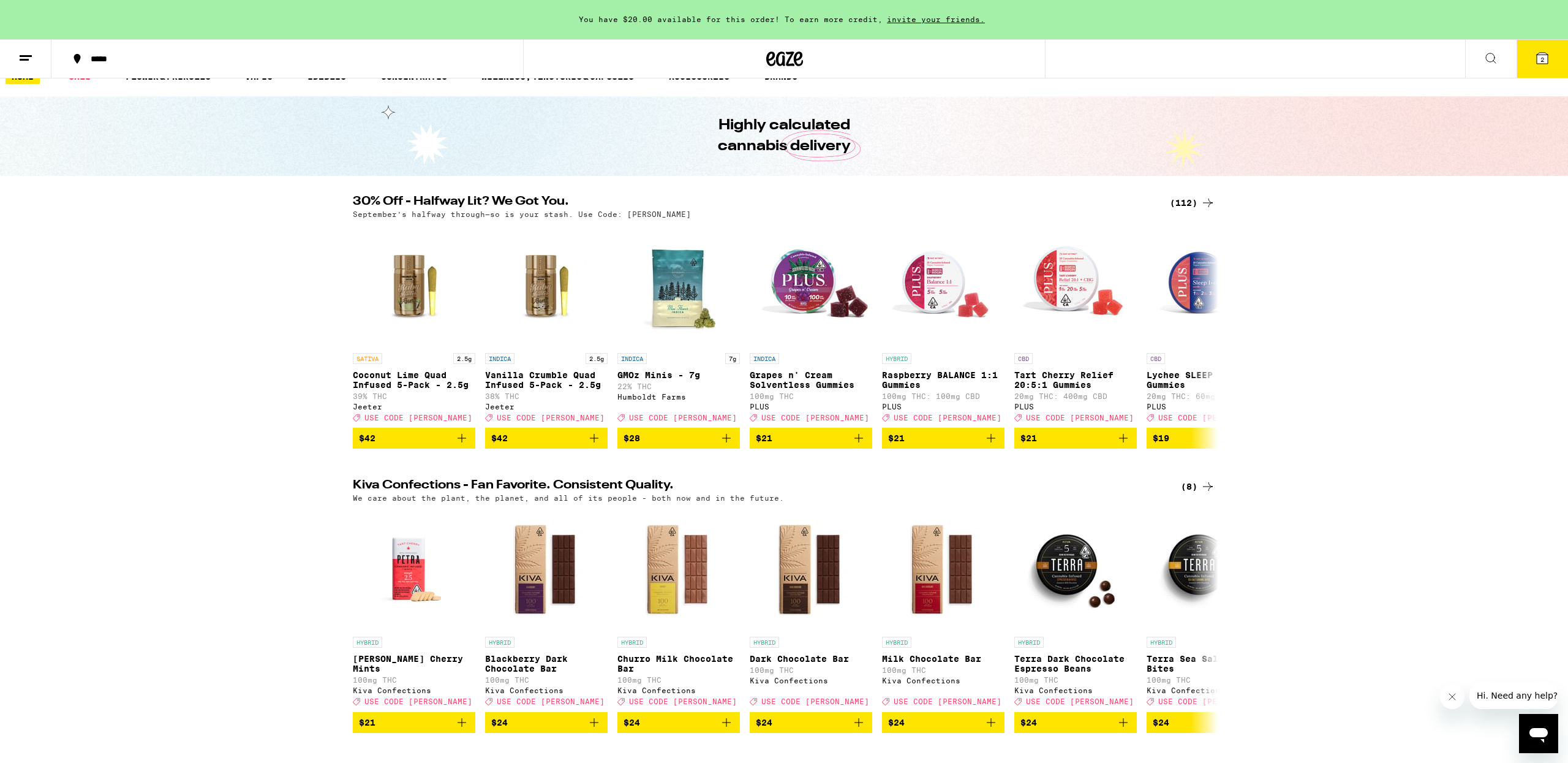
click at [1181, 205] on div "(112)" at bounding box center [1192, 203] width 45 height 15
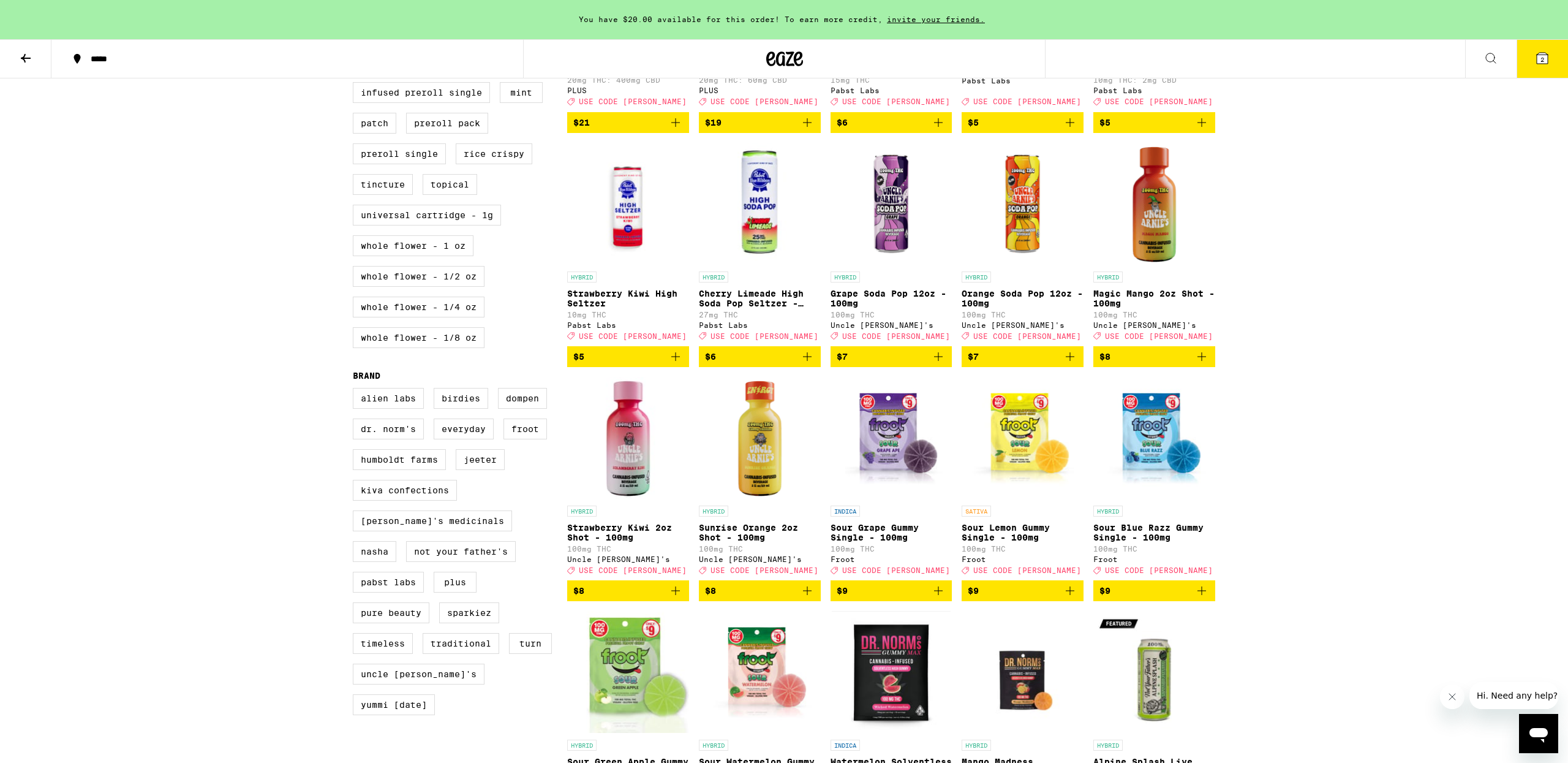
scroll to position [545, 0]
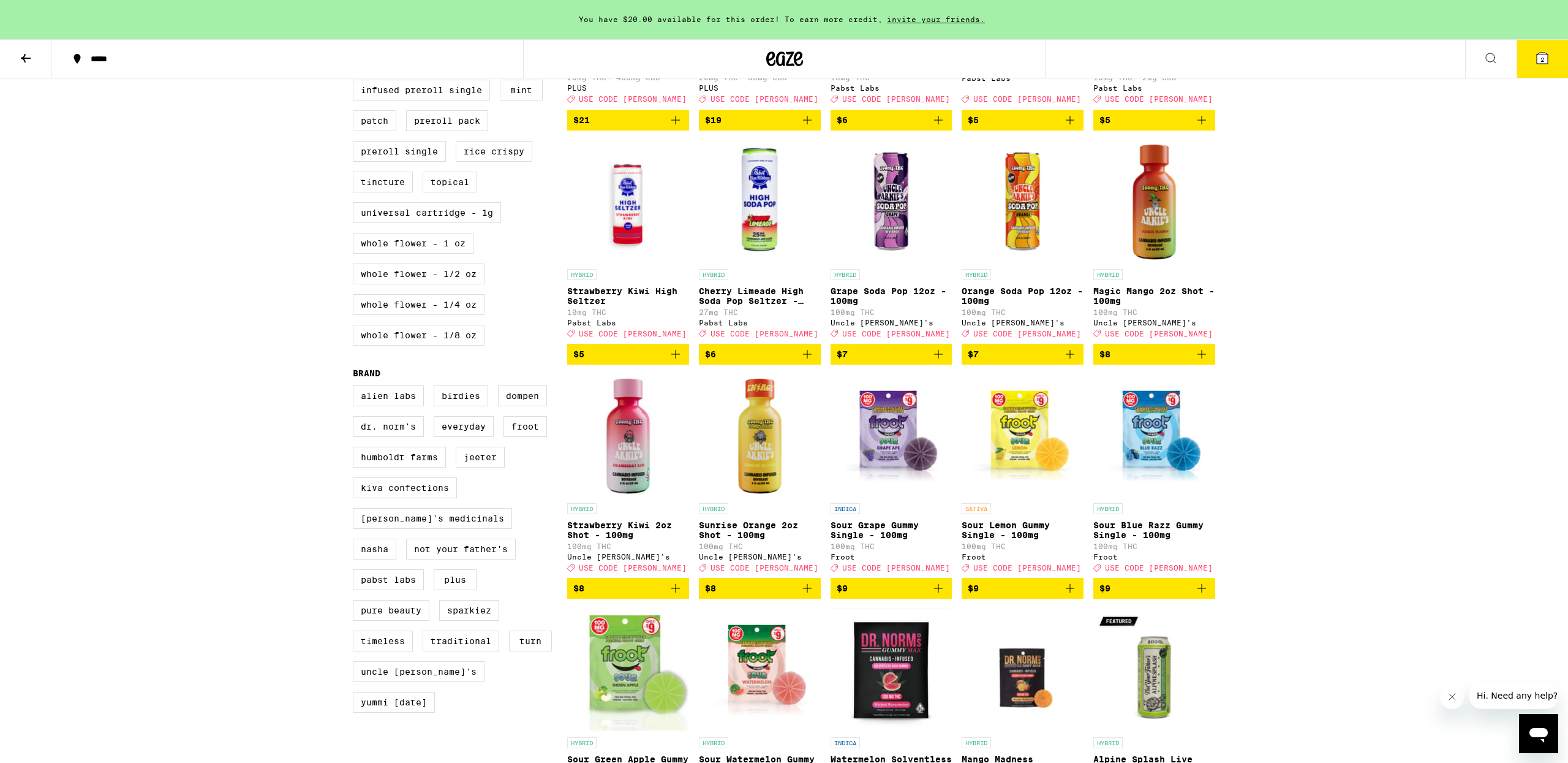
click at [812, 596] on icon "Add to bag" at bounding box center [807, 588] width 15 height 15
click at [812, 596] on icon "Increment" at bounding box center [810, 588] width 11 height 15
click at [1533, 61] on button "6" at bounding box center [1542, 59] width 52 height 38
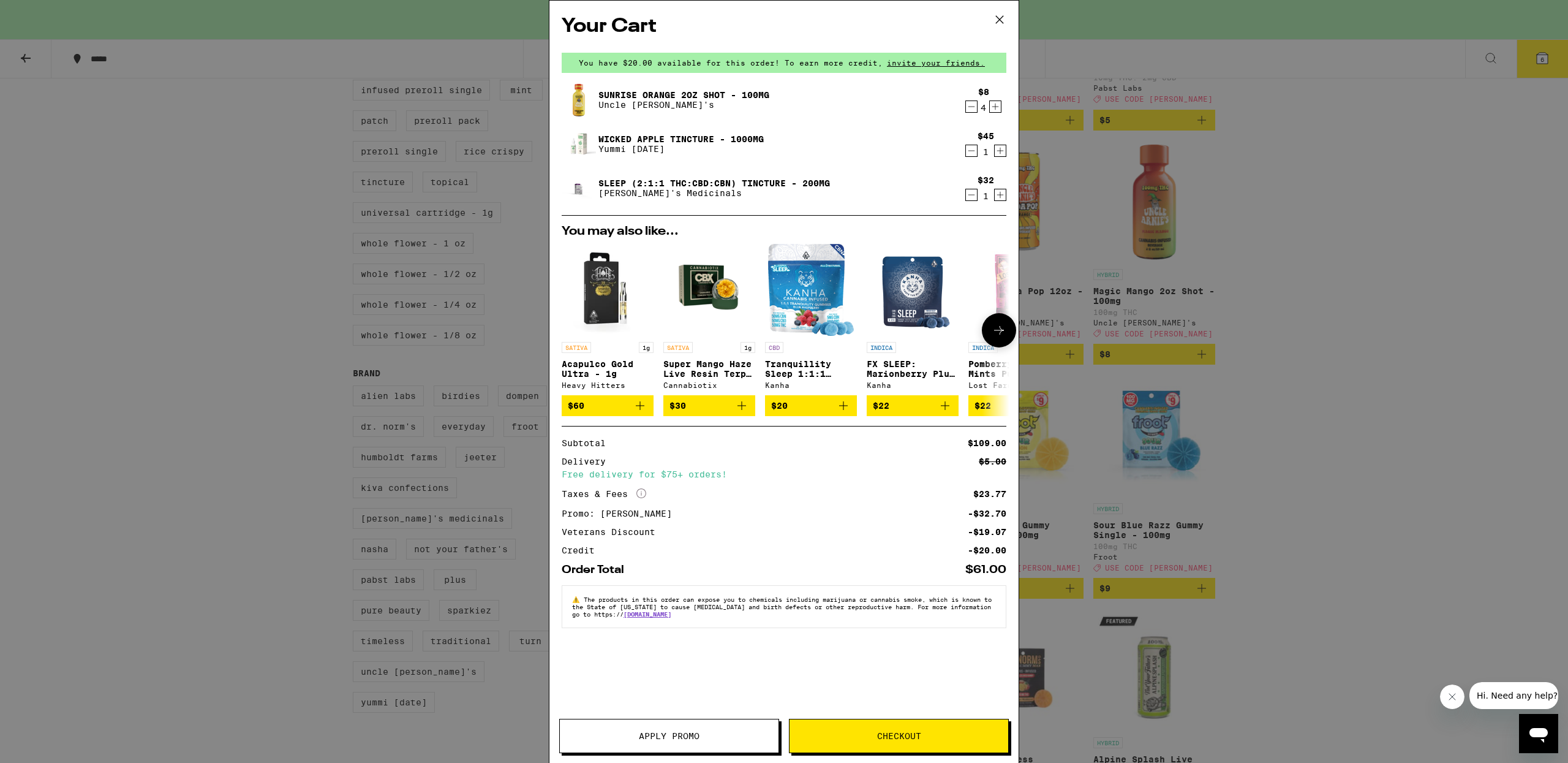
click at [643, 409] on icon "Add to bag" at bounding box center [640, 406] width 15 height 15
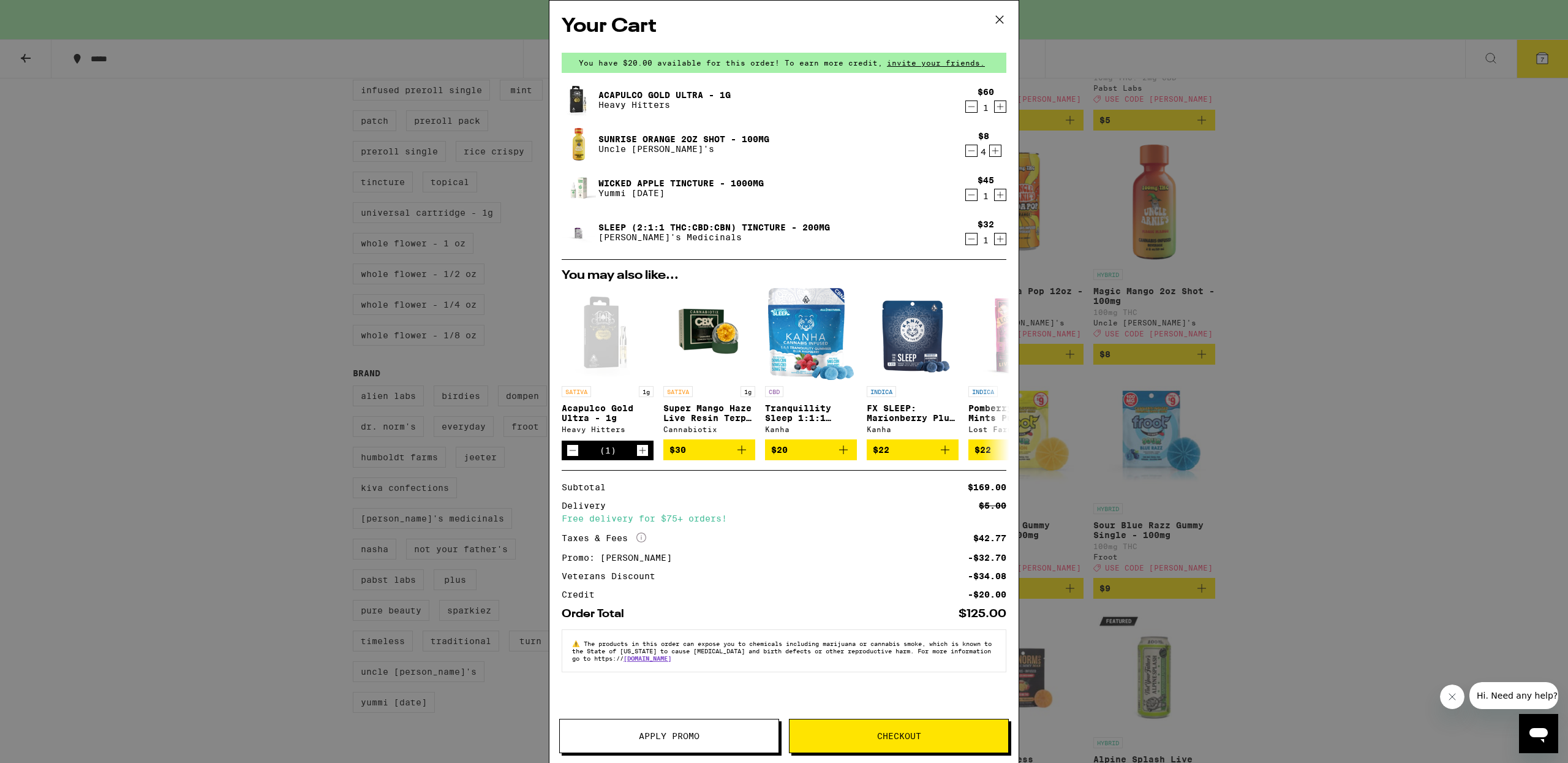
click at [974, 150] on icon "Decrement" at bounding box center [971, 150] width 11 height 15
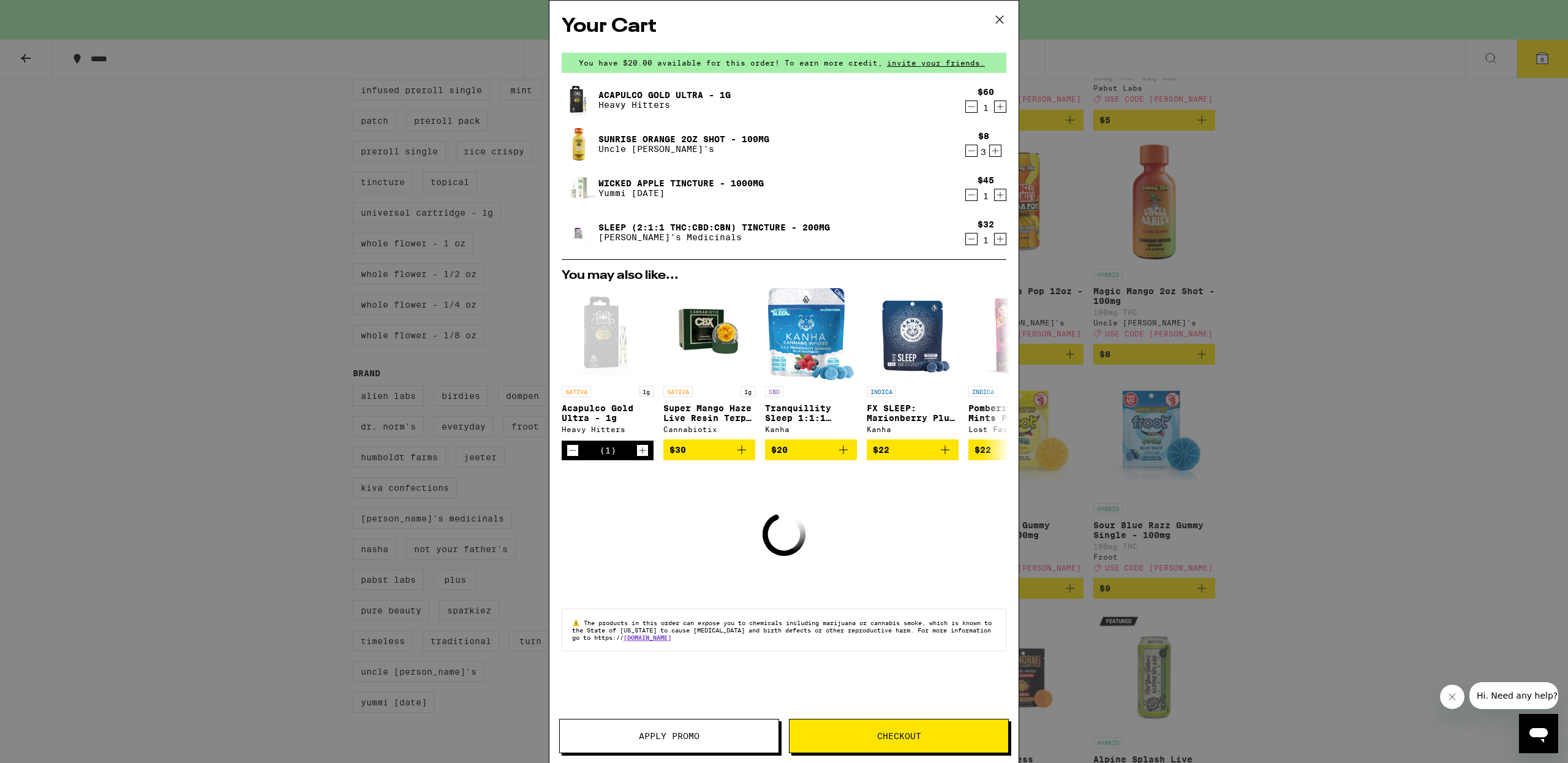
click at [974, 150] on icon "Decrement" at bounding box center [971, 150] width 11 height 15
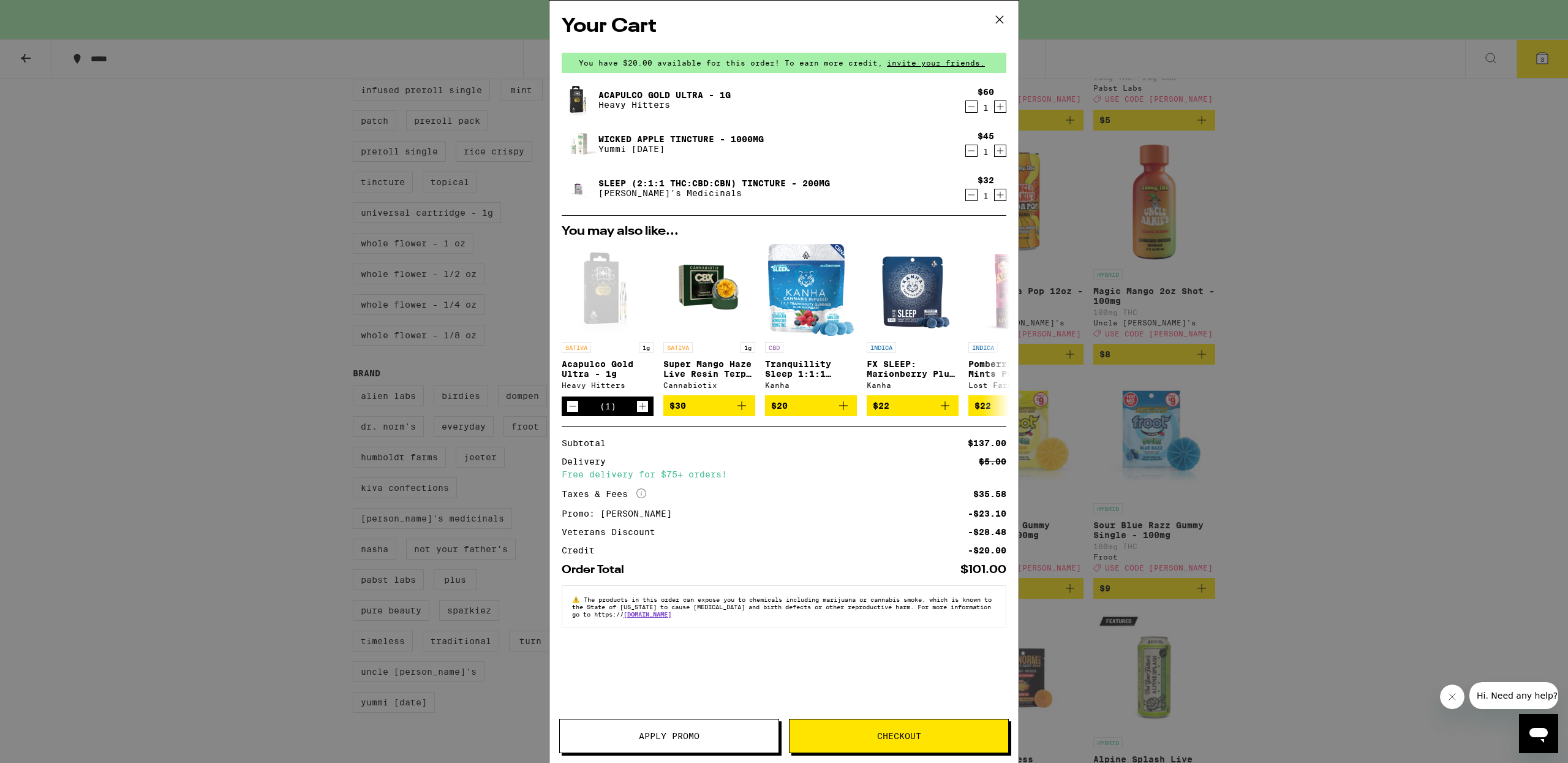
click at [974, 196] on icon "Decrement" at bounding box center [971, 194] width 11 height 15
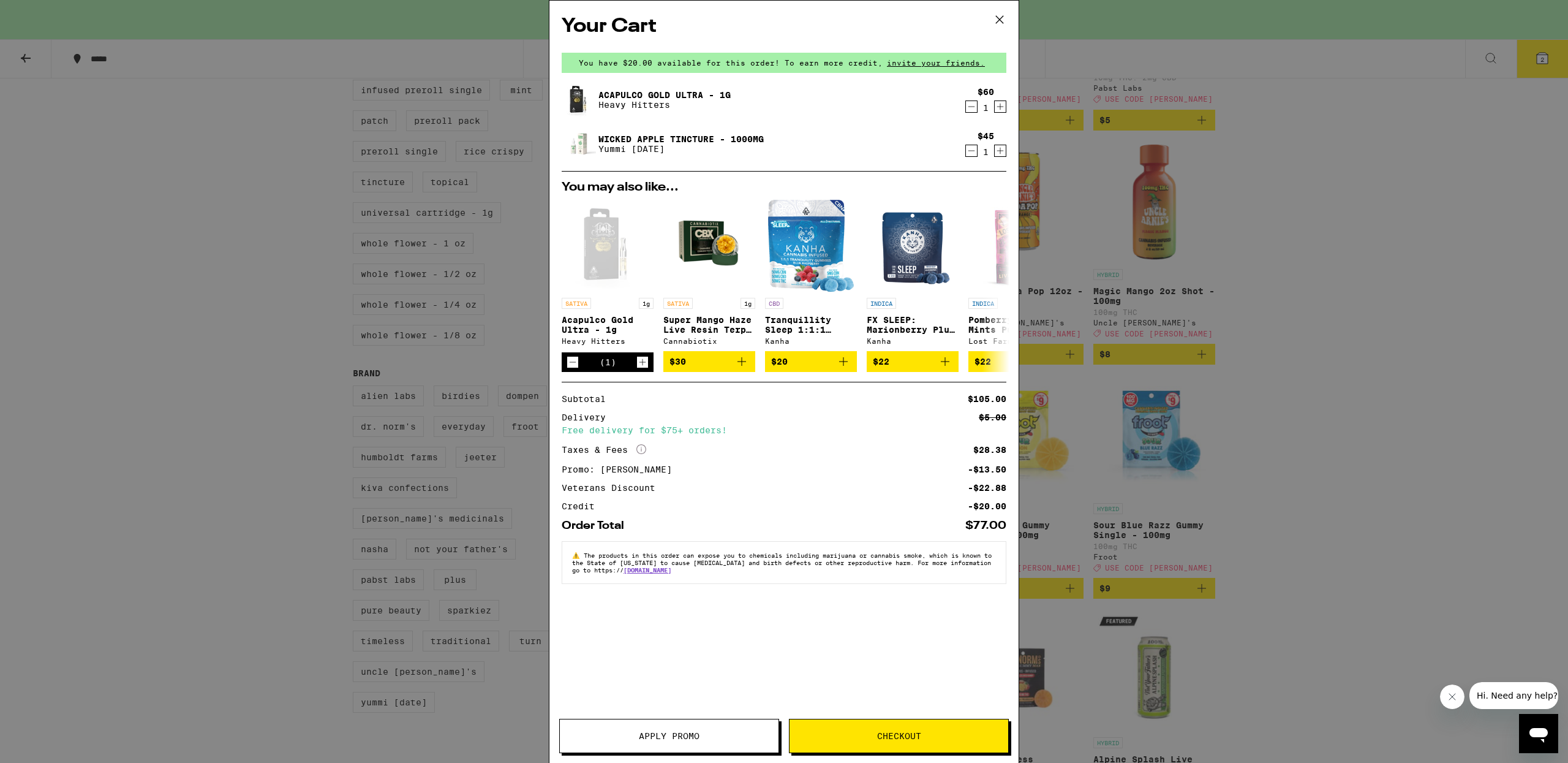
click at [905, 731] on span "Checkout" at bounding box center [899, 735] width 44 height 8
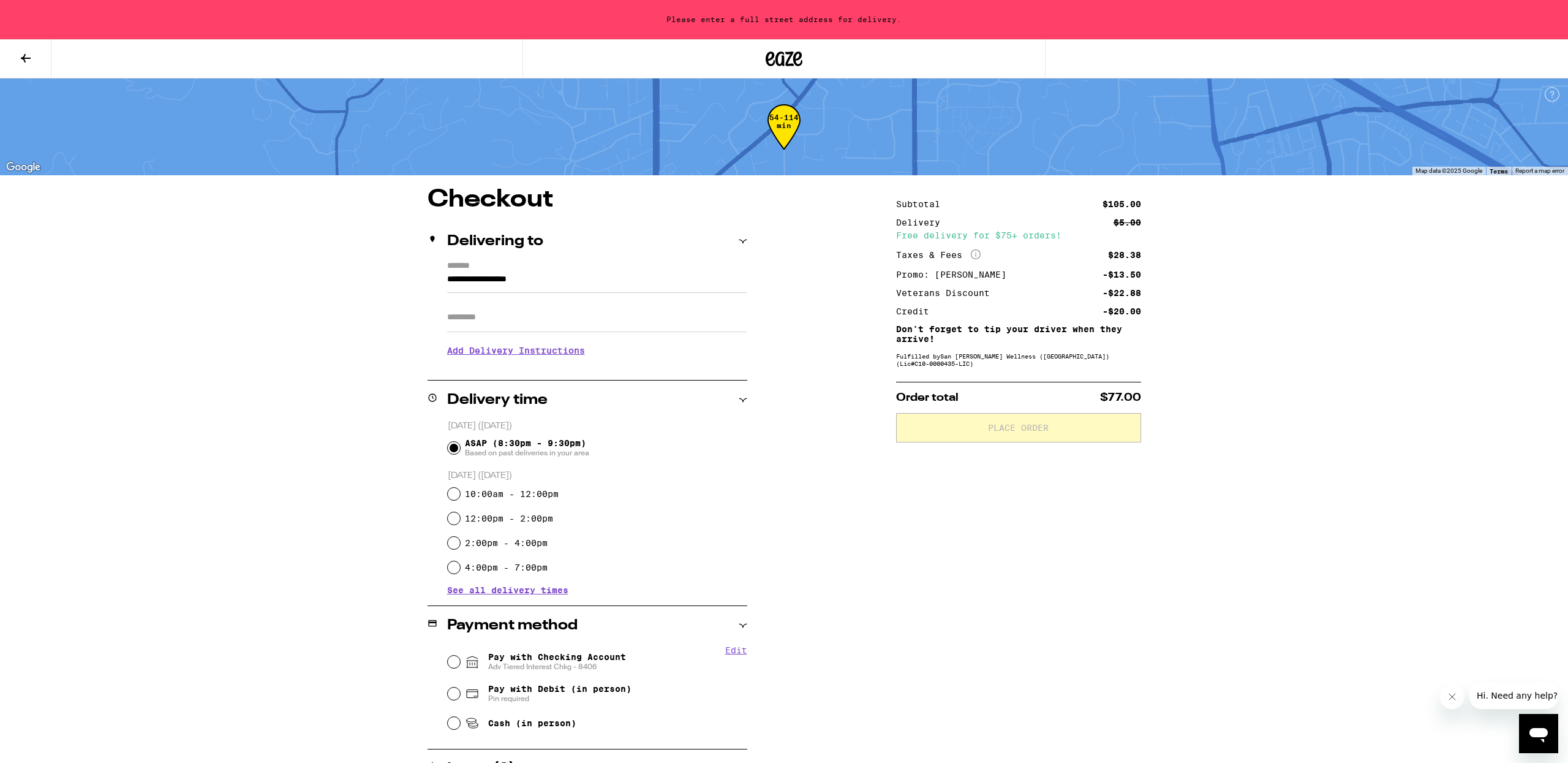
drag, startPoint x: 569, startPoint y: 281, endPoint x: 429, endPoint y: 276, distance: 140.1
click at [429, 276] on div "**********" at bounding box center [587, 313] width 320 height 105
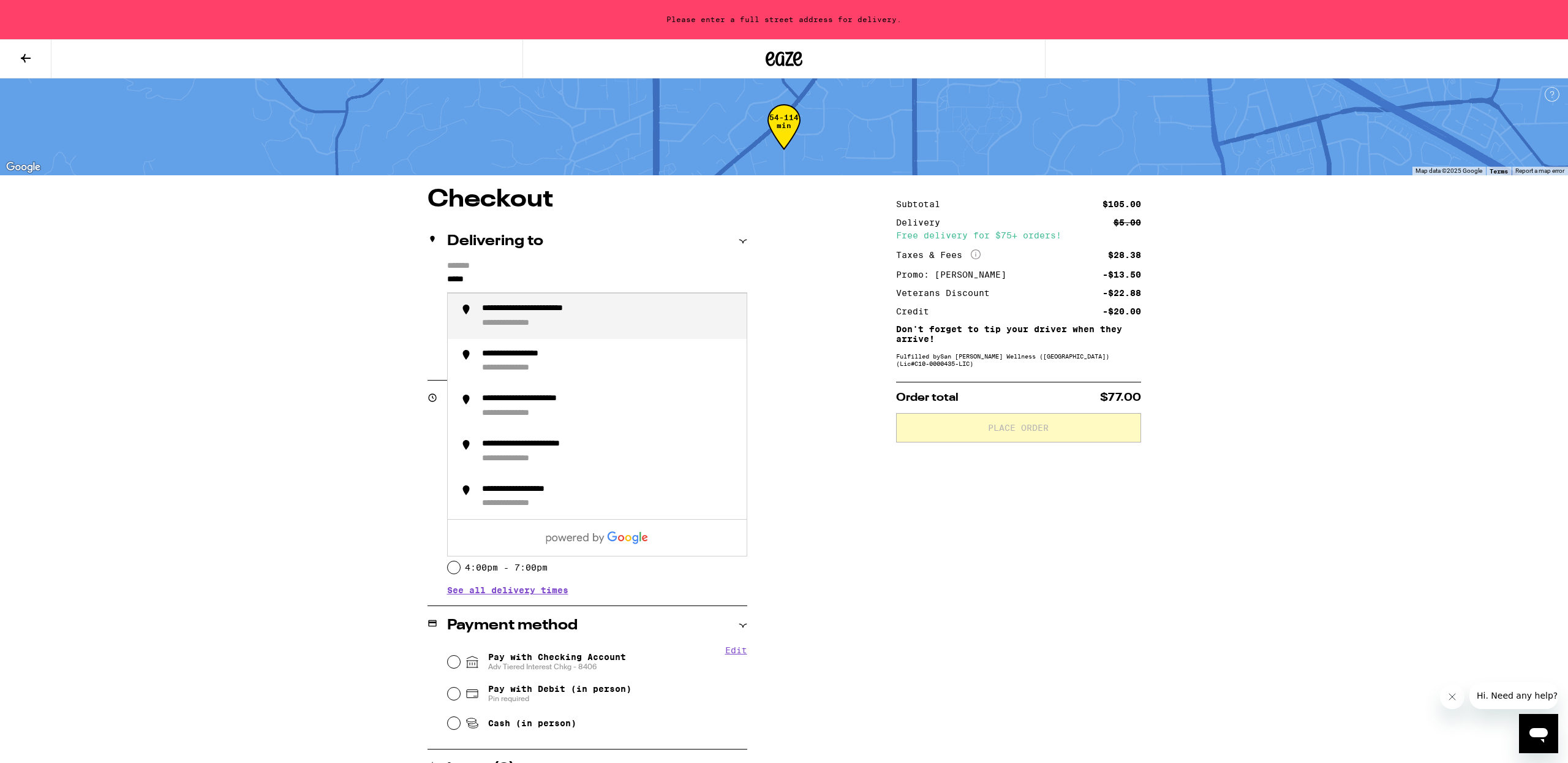
click at [553, 329] on div "**********" at bounding box center [523, 324] width 83 height 11
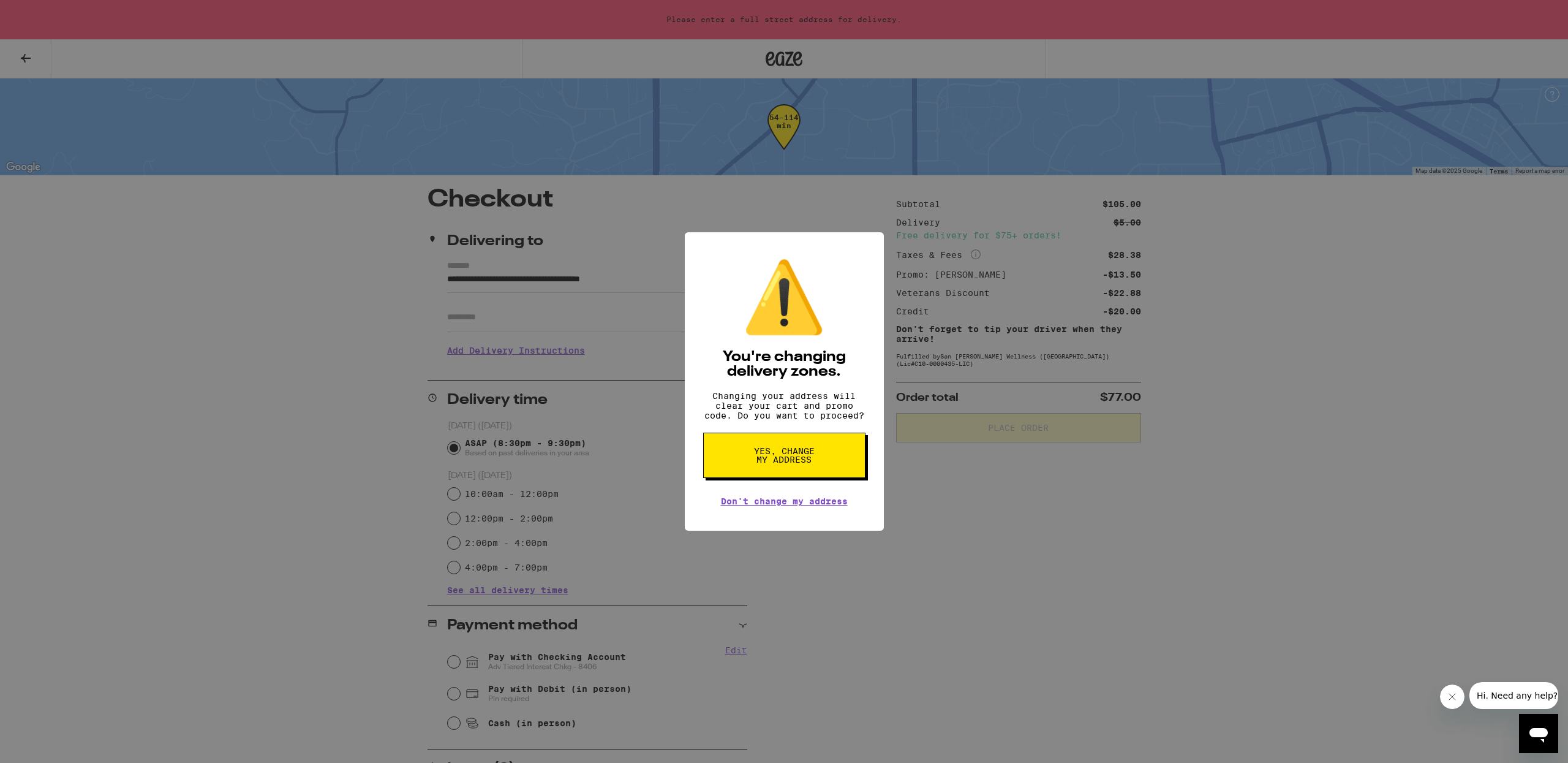
click at [781, 463] on span "Yes, change my address" at bounding box center [784, 455] width 63 height 17
type input "**********"
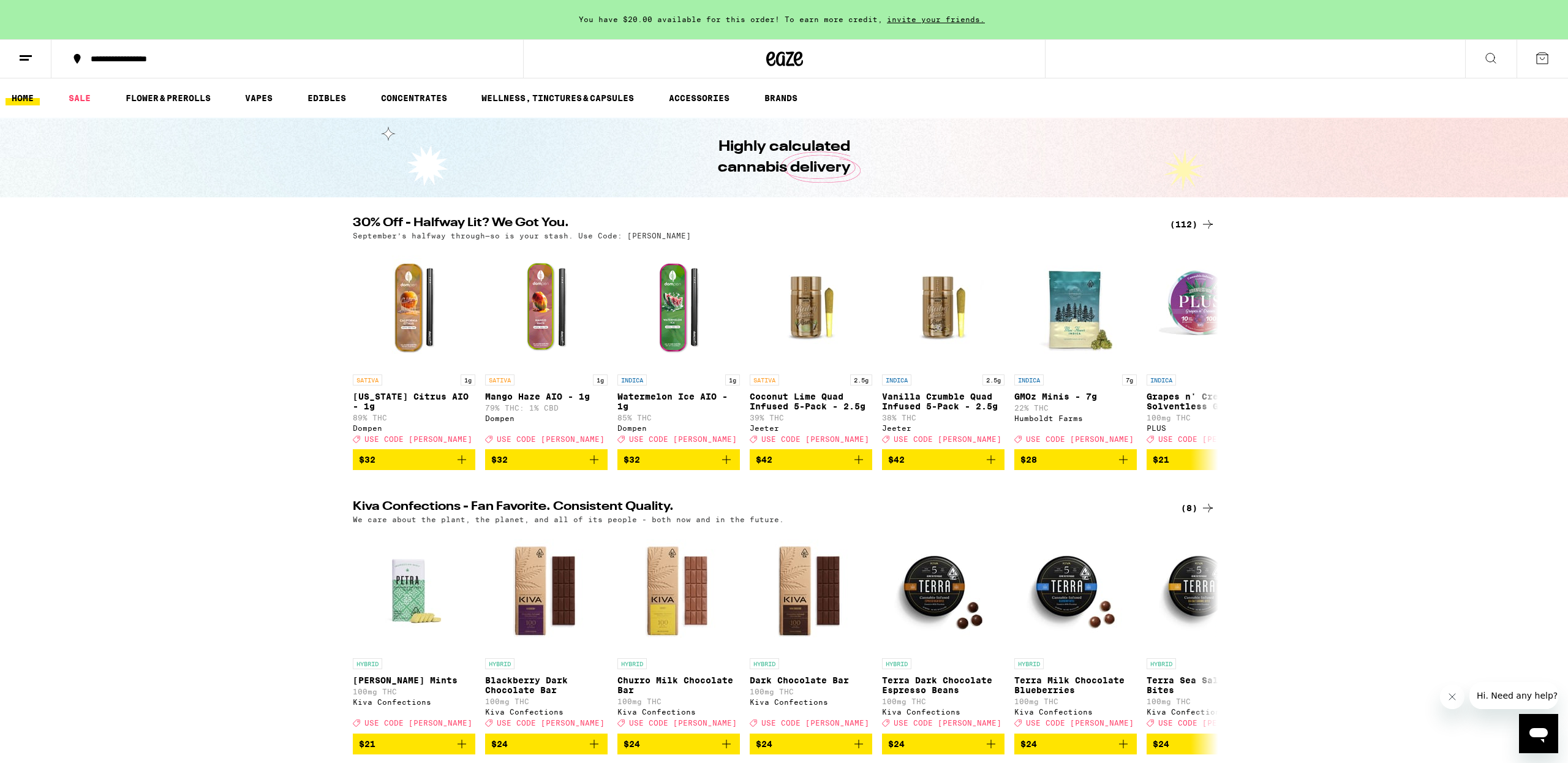
click at [1192, 228] on div "(112)" at bounding box center [1192, 224] width 45 height 15
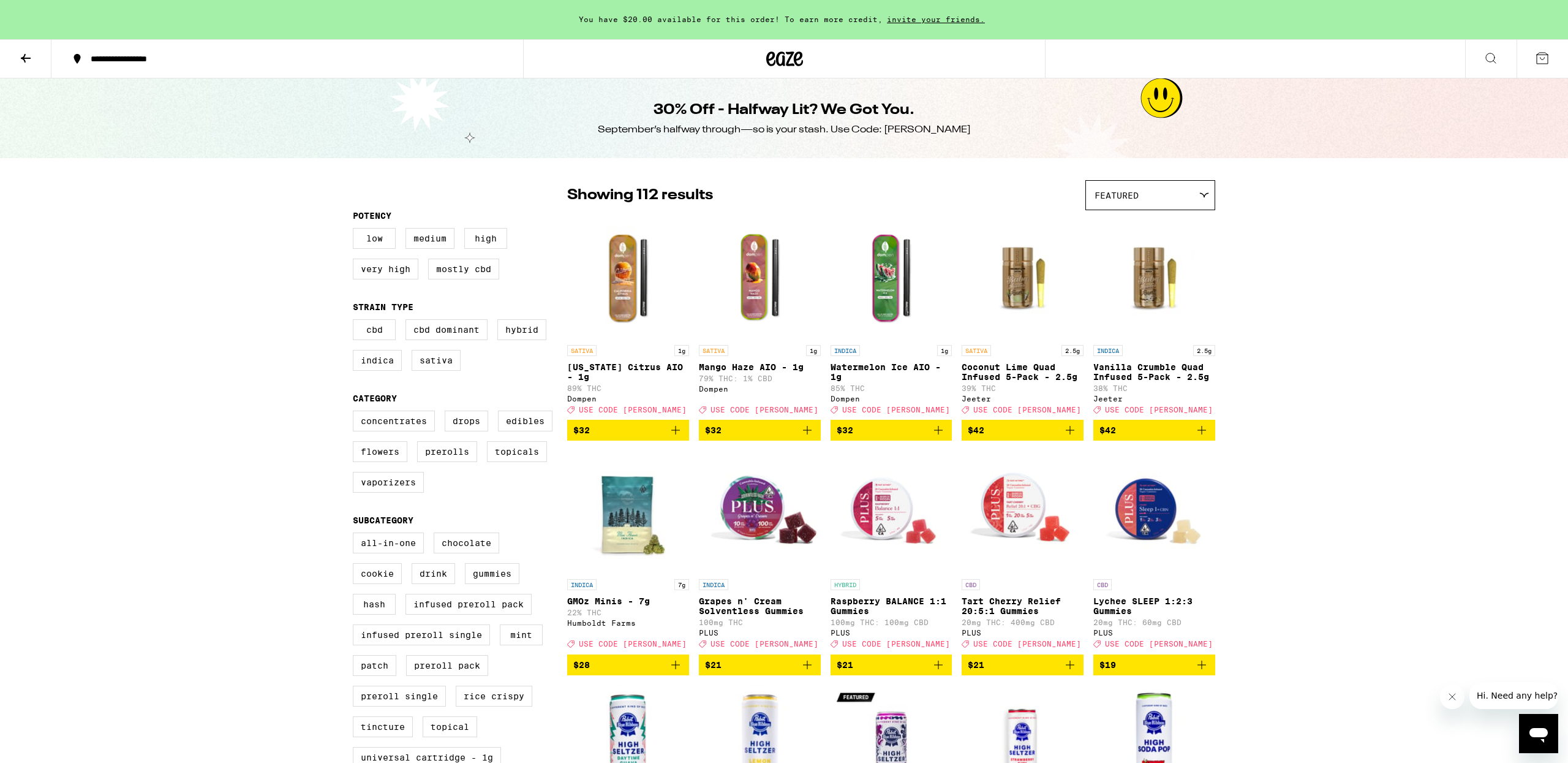
click at [25, 63] on icon at bounding box center [25, 58] width 15 height 15
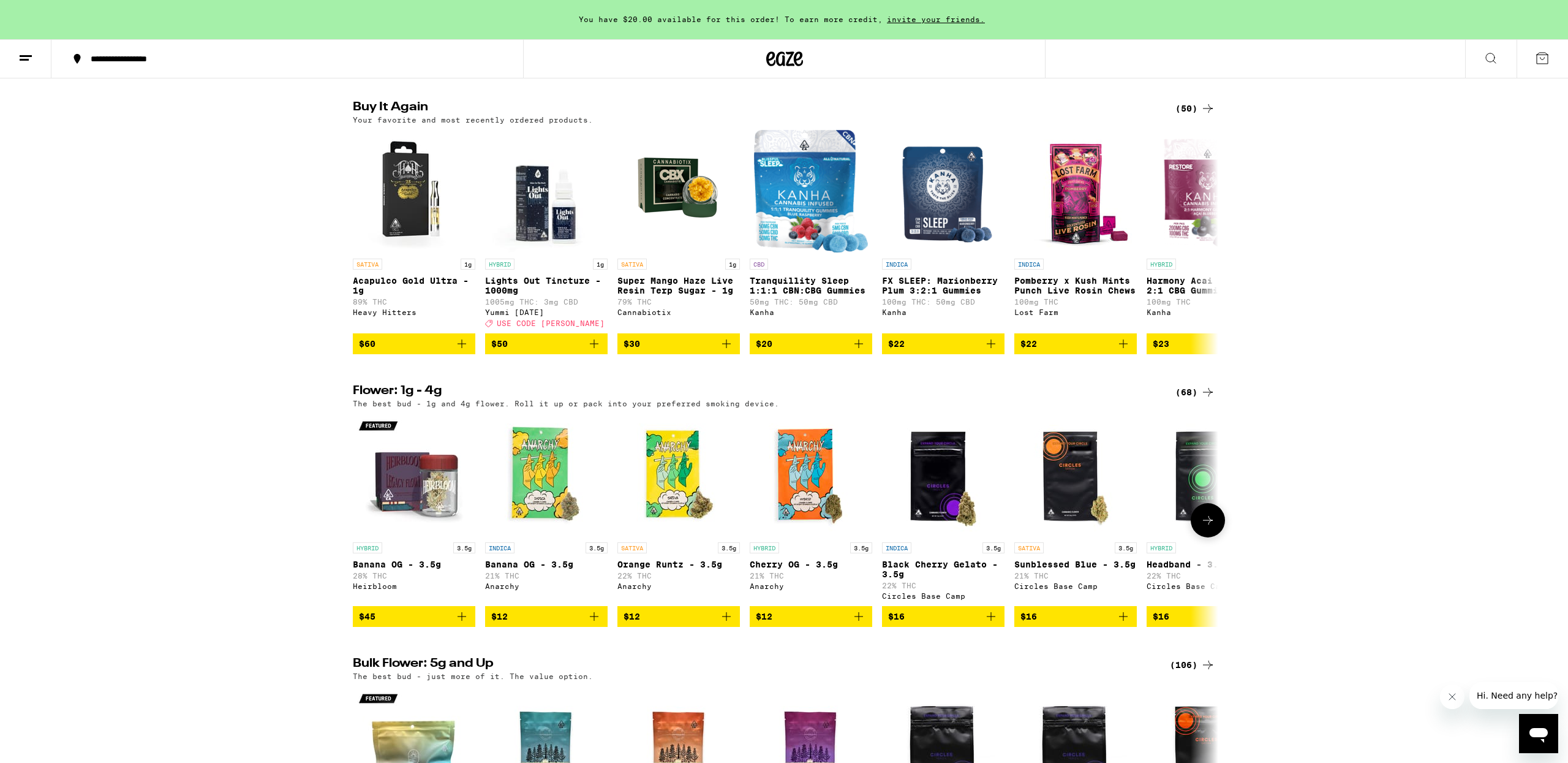
scroll to position [969, 0]
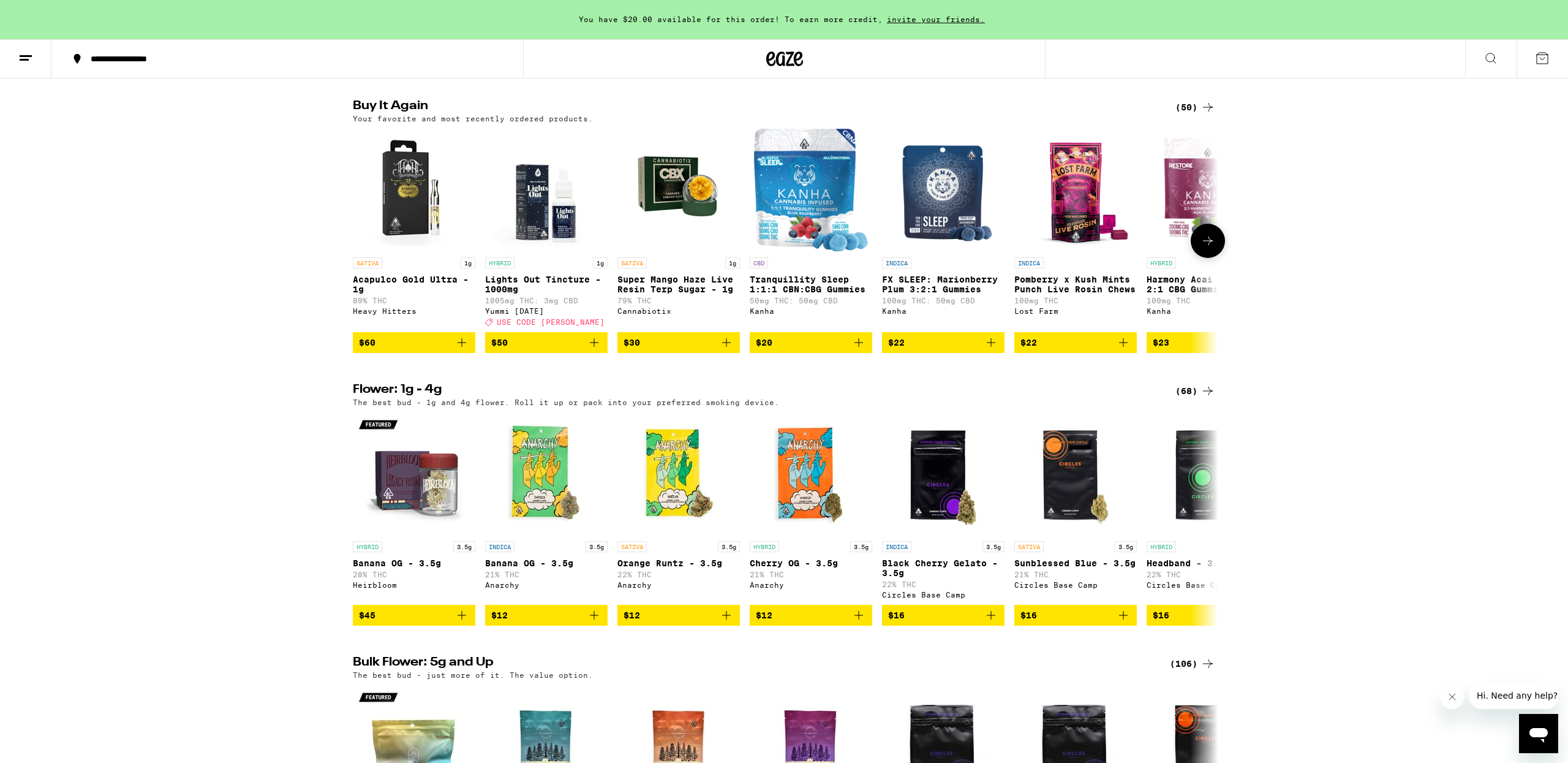
click at [458, 350] on icon "Add to bag" at bounding box center [461, 342] width 15 height 15
click at [601, 350] on icon "Add to bag" at bounding box center [594, 342] width 15 height 15
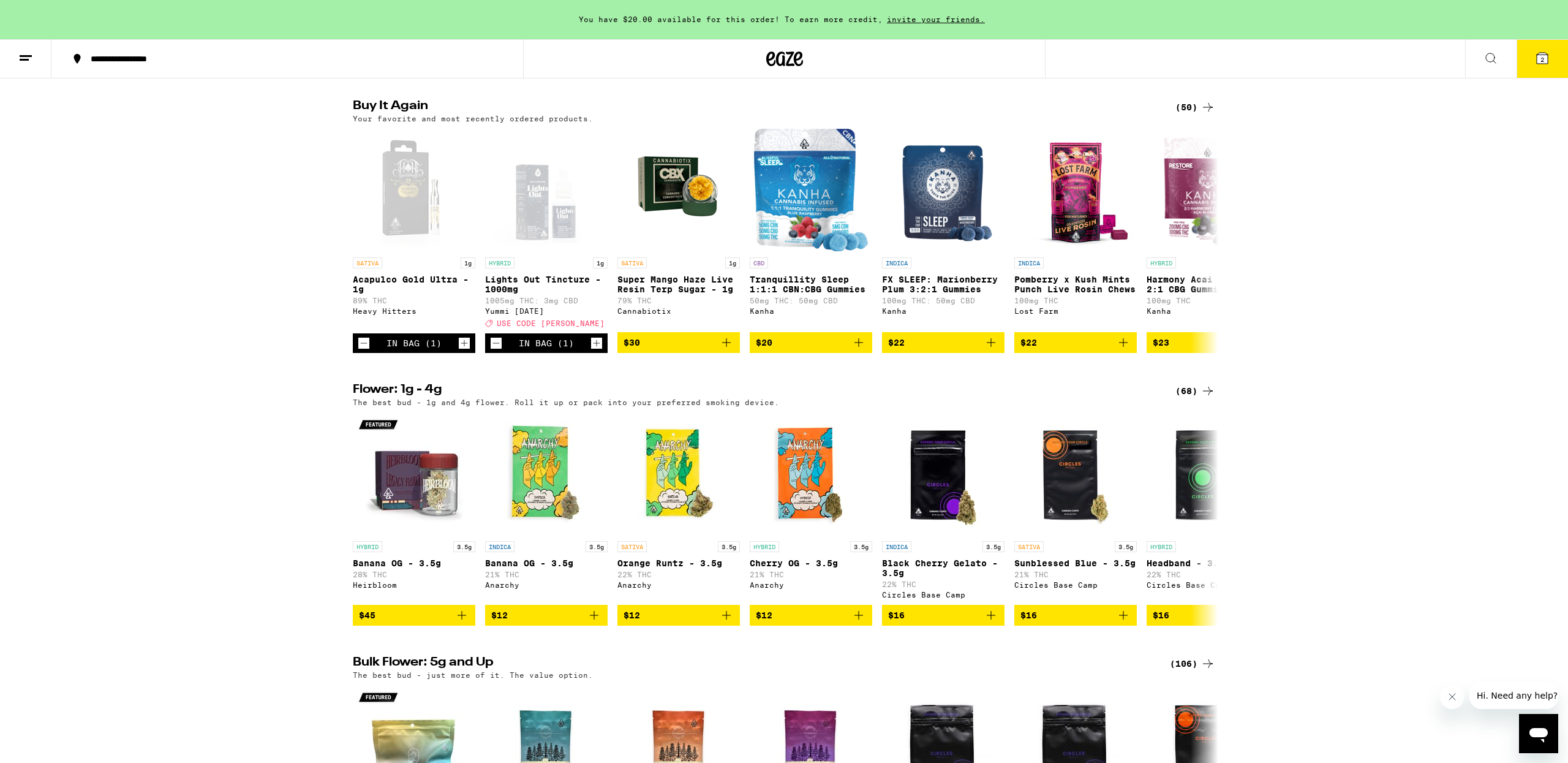
click at [1545, 62] on icon at bounding box center [1543, 59] width 11 height 11
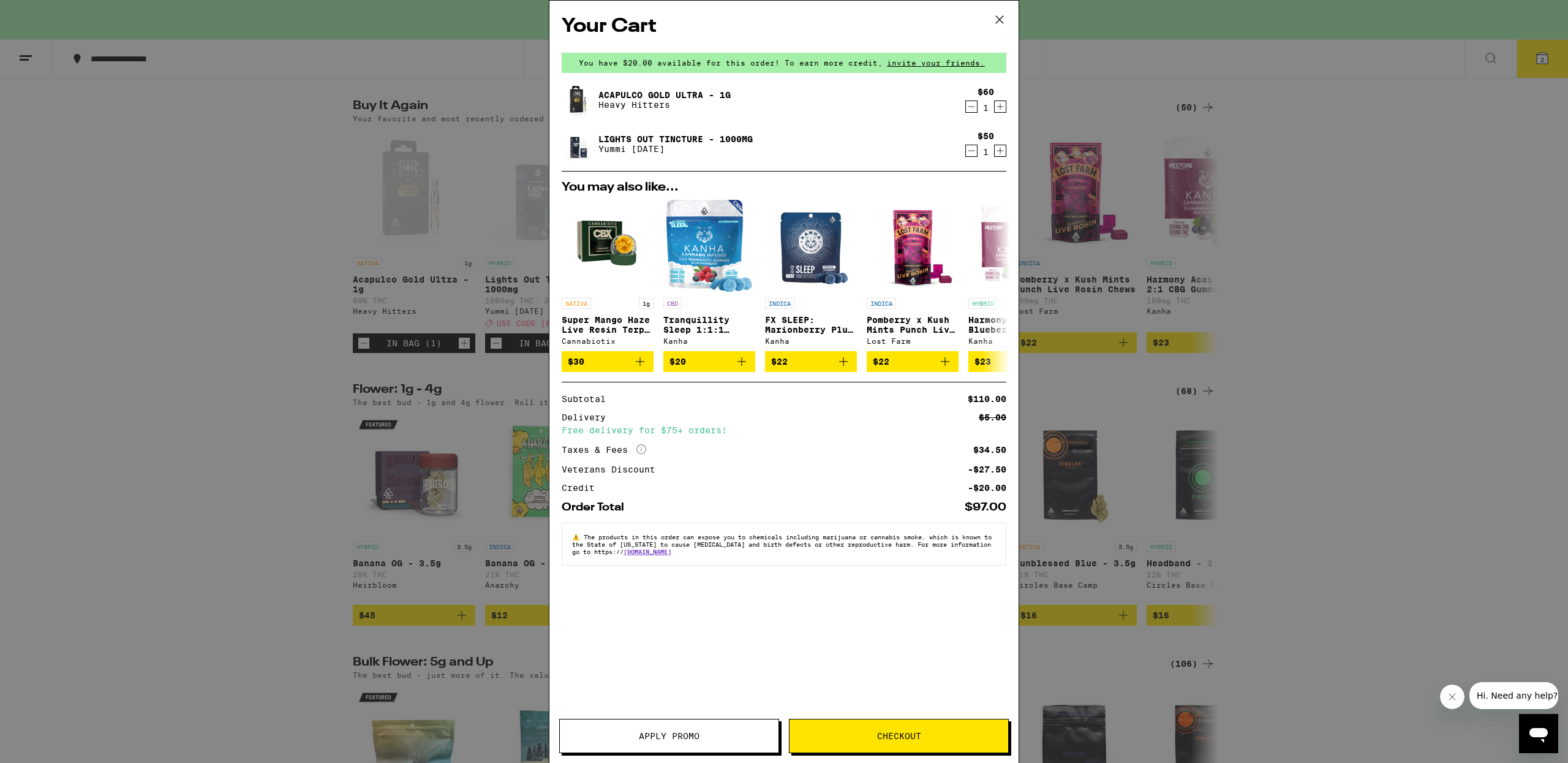
click at [999, 19] on icon at bounding box center [999, 20] width 7 height 7
